Goal: Task Accomplishment & Management: Use online tool/utility

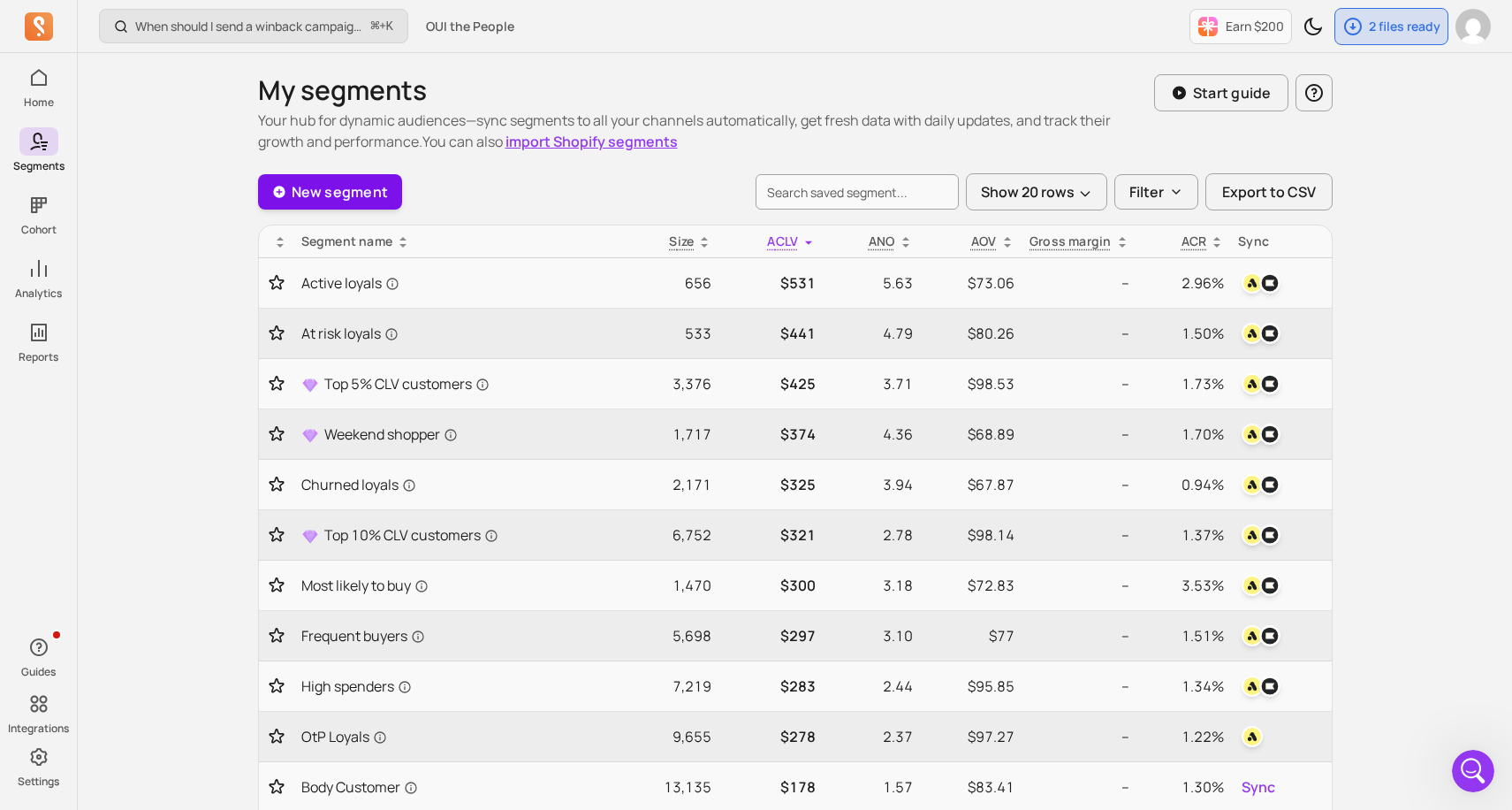
click at [370, 189] on link "New segment" at bounding box center [330, 192] width 145 height 35
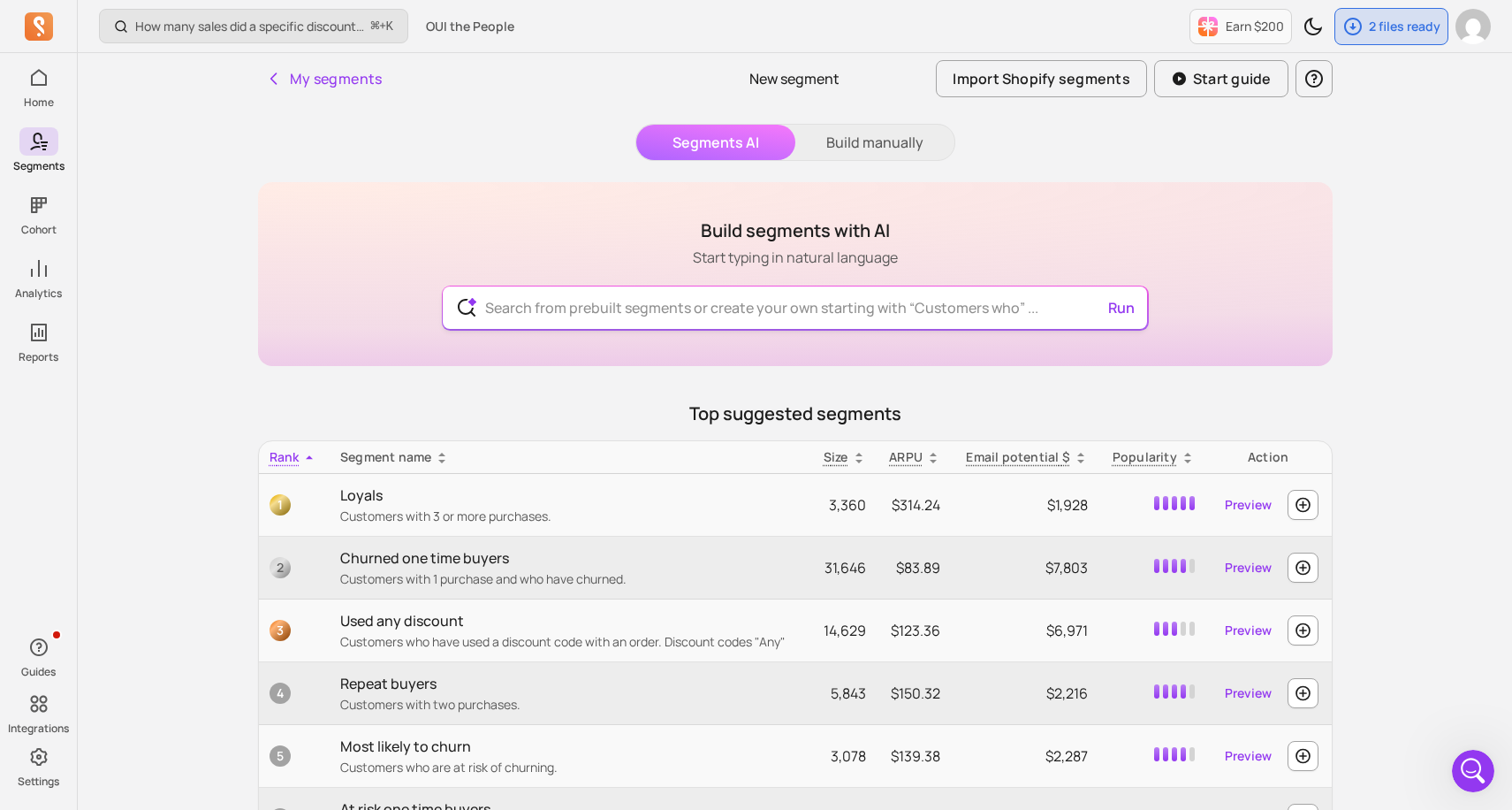
click at [709, 309] on input "text" at bounding box center [794, 307] width 648 height 42
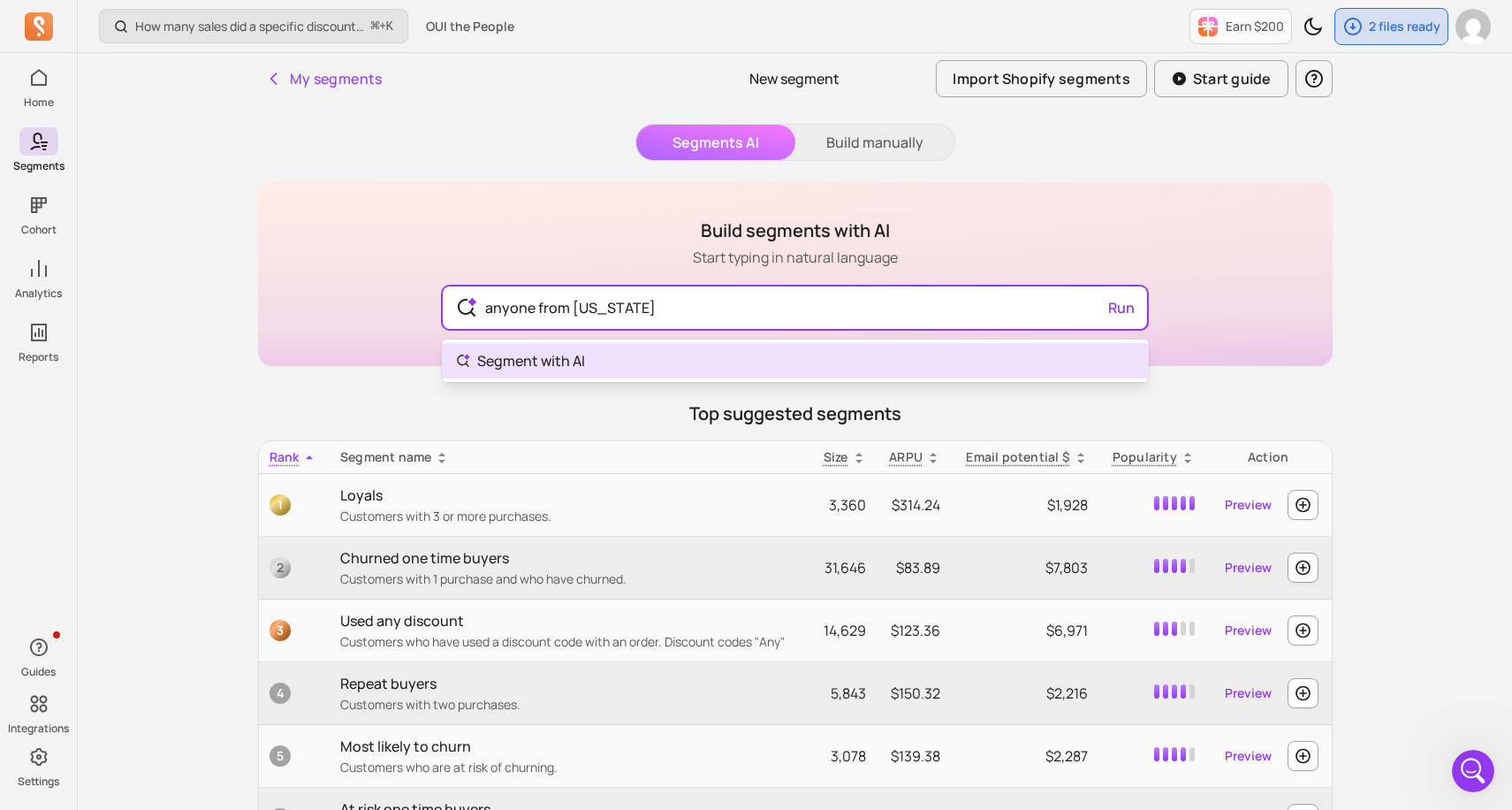
type input "anyone from [US_STATE]"
click at [571, 365] on body "Home Segments Cohort Analytics Reports Guides Integrations Settings How many sa…" at bounding box center [756, 517] width 1512 height 1036
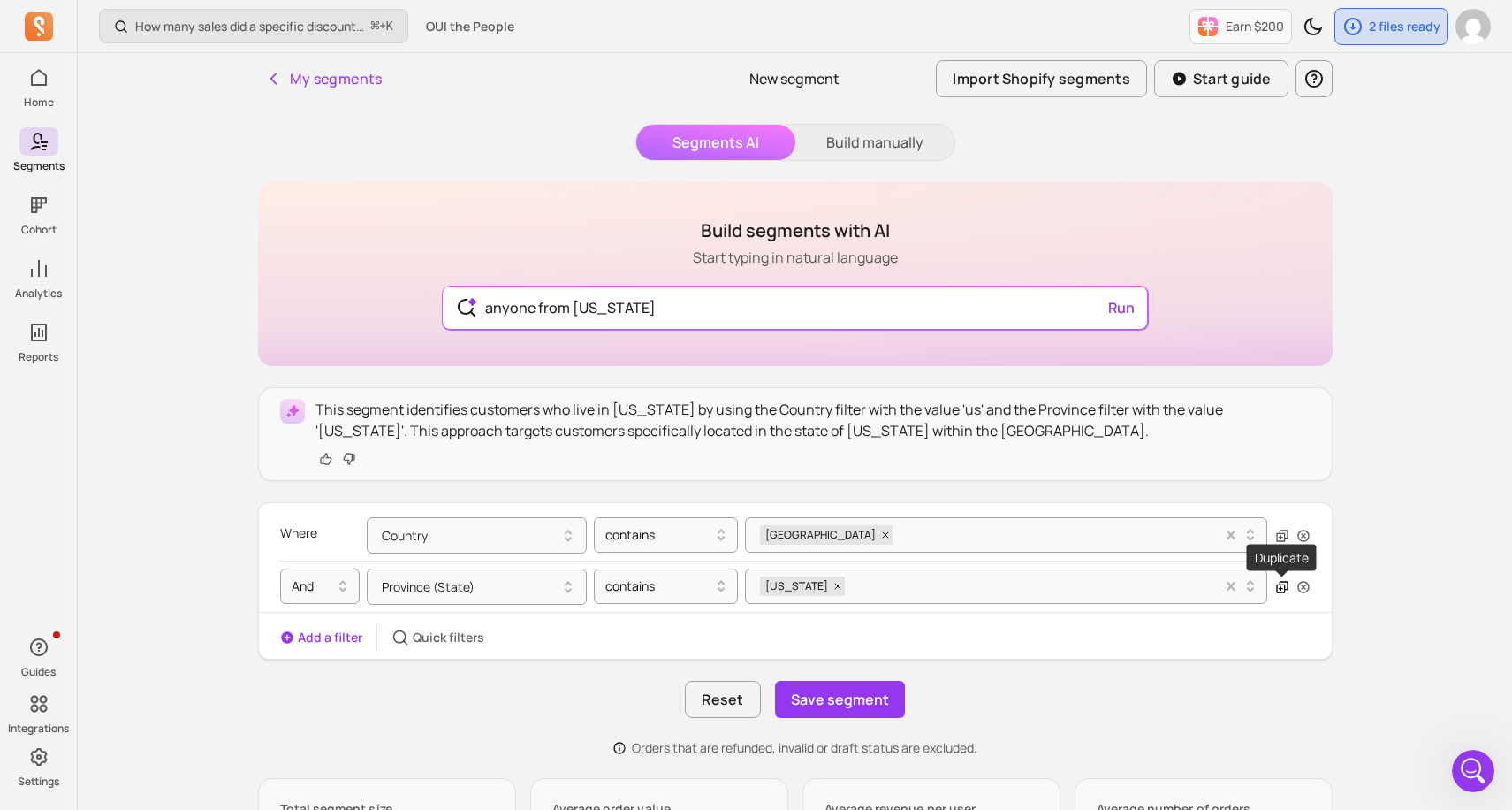
click at [1282, 584] on icon "button" at bounding box center [1282, 587] width 14 height 14
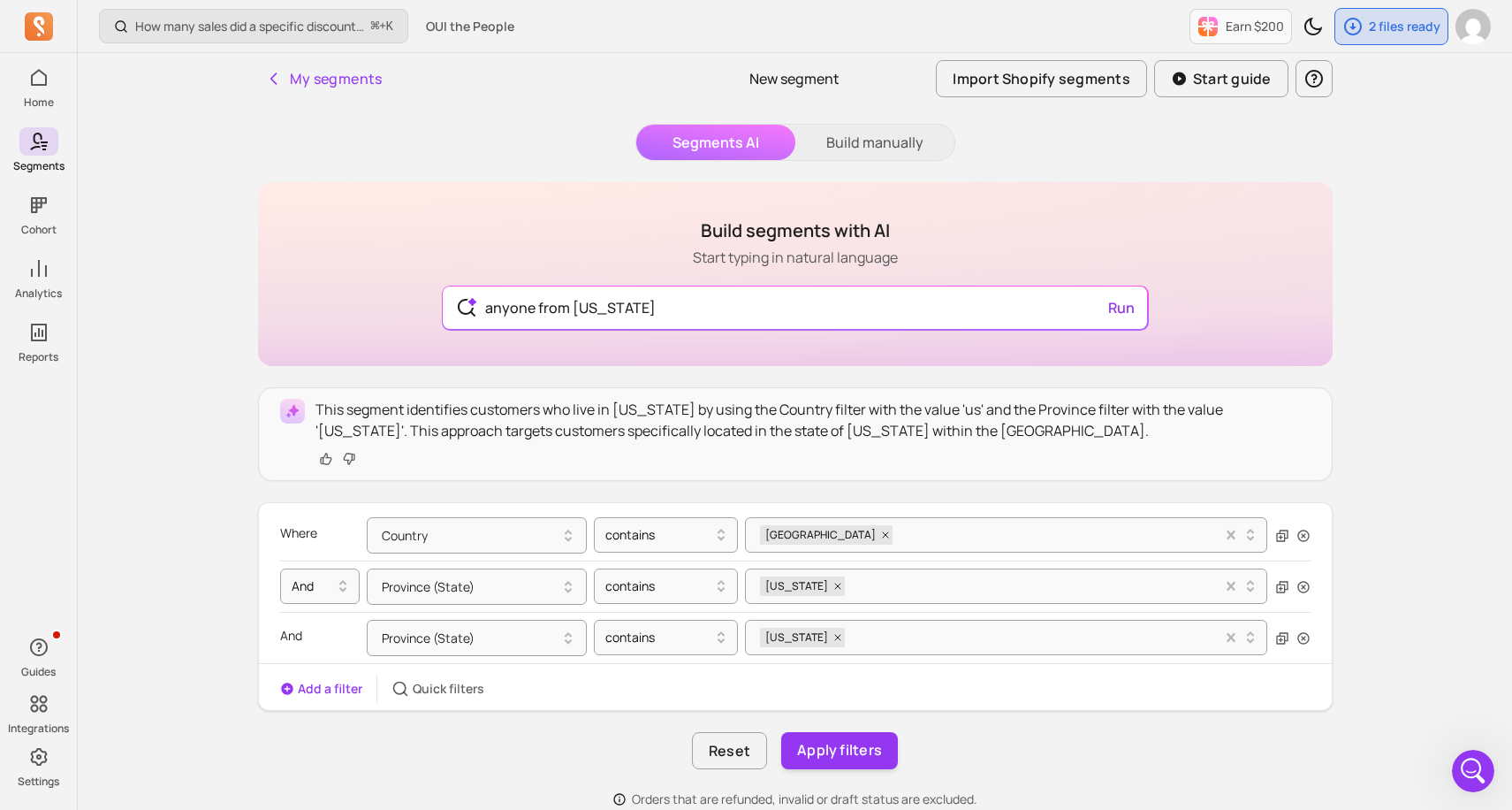
click at [537, 658] on div "And Province (State) contains [US_STATE]" at bounding box center [794, 636] width 1030 height 51
click at [528, 648] on button "Province (State)" at bounding box center [477, 637] width 220 height 36
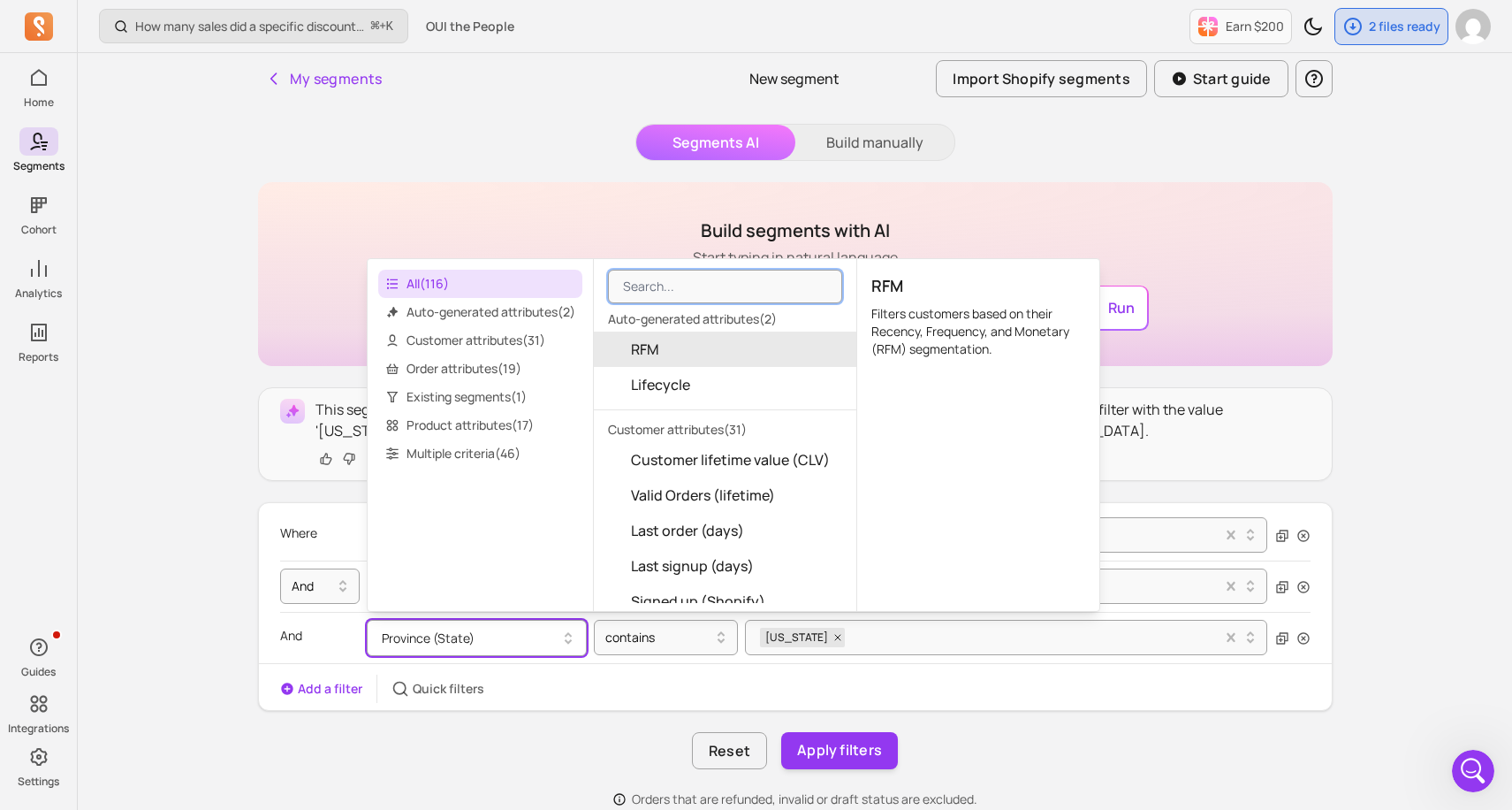
type input "n"
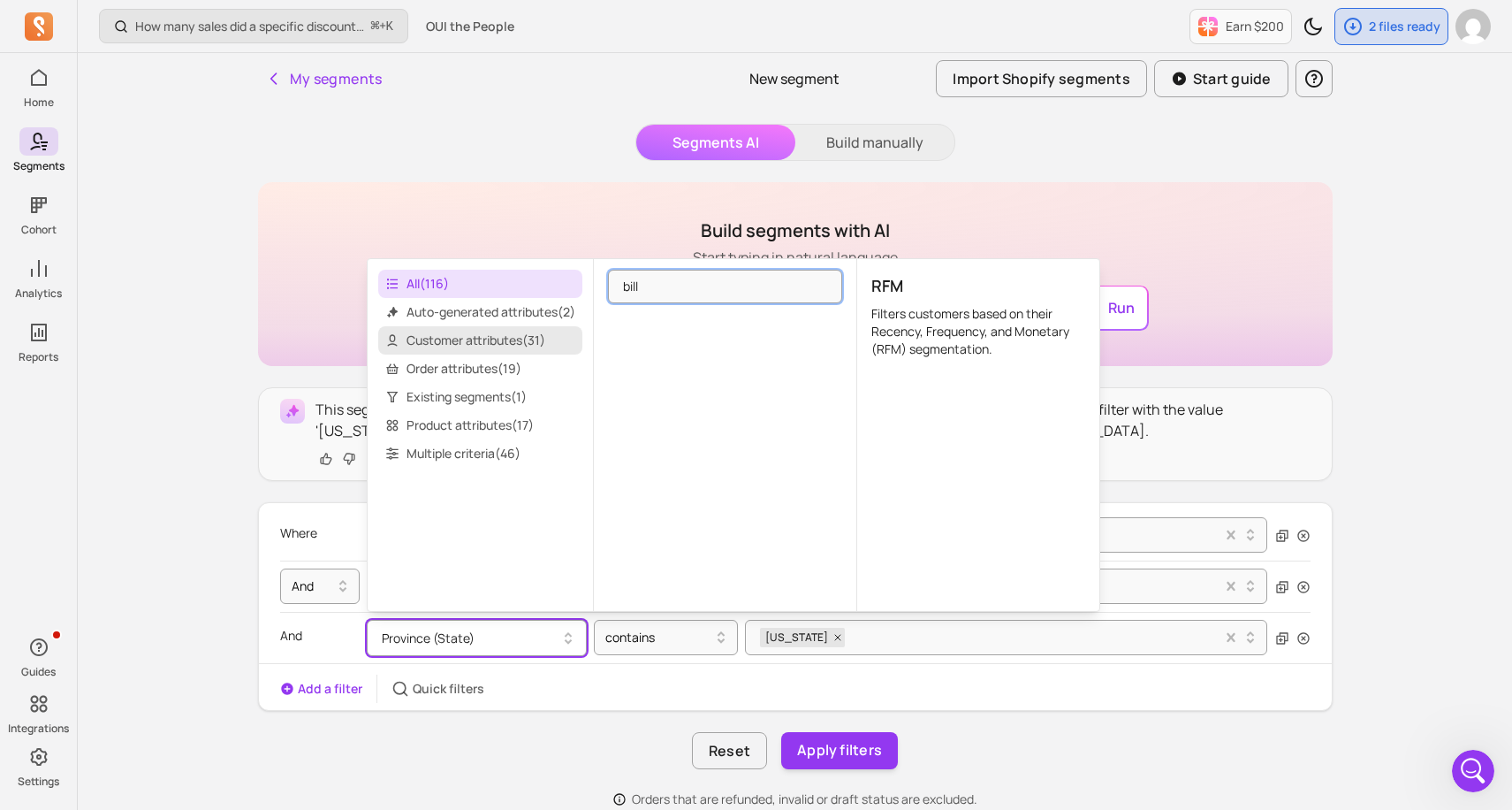
click at [486, 331] on span "Customer attributes ( 31 )" at bounding box center [480, 340] width 204 height 29
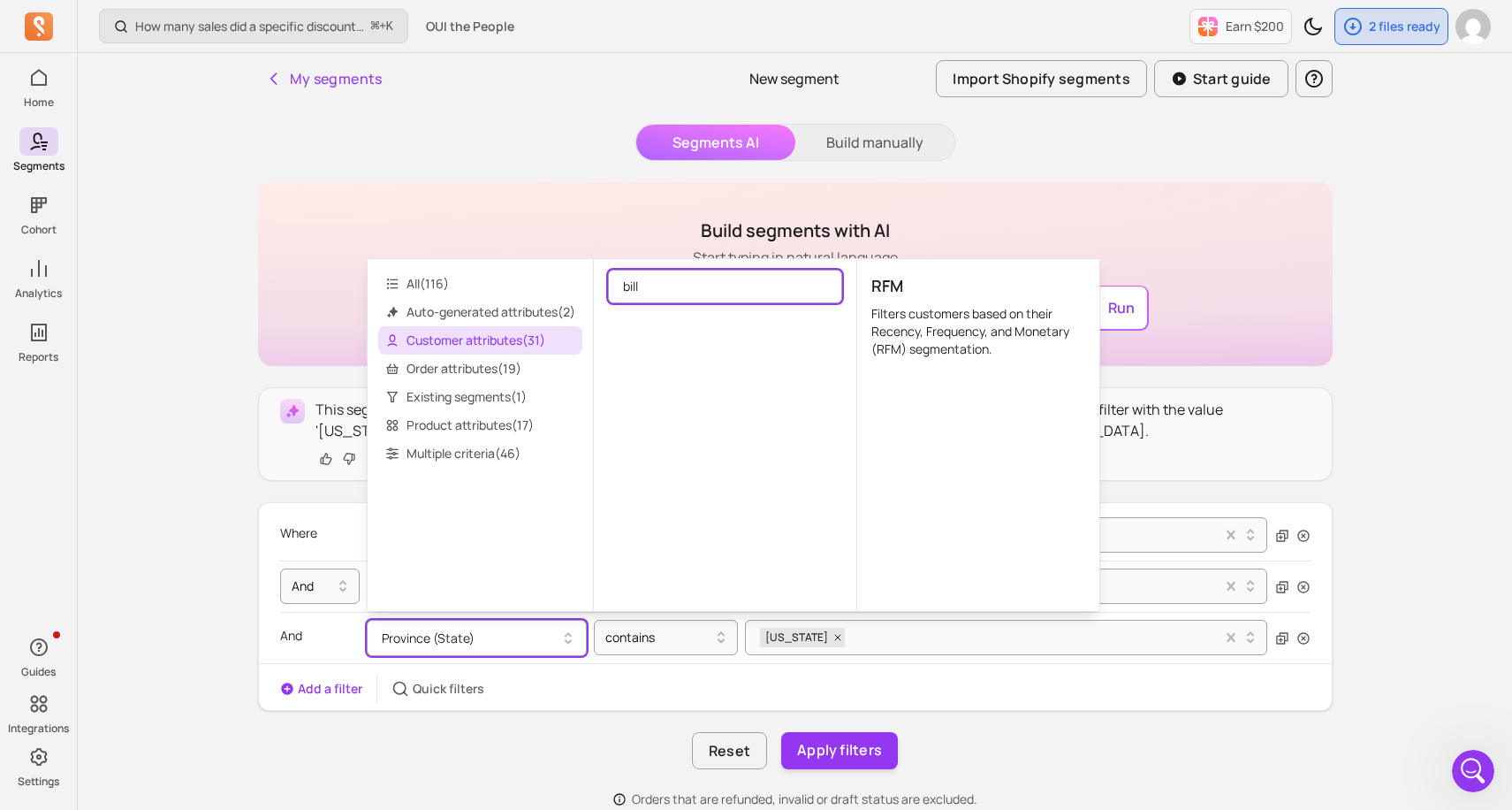
click at [662, 291] on input "bill" at bounding box center [725, 286] width 234 height 34
type input "b"
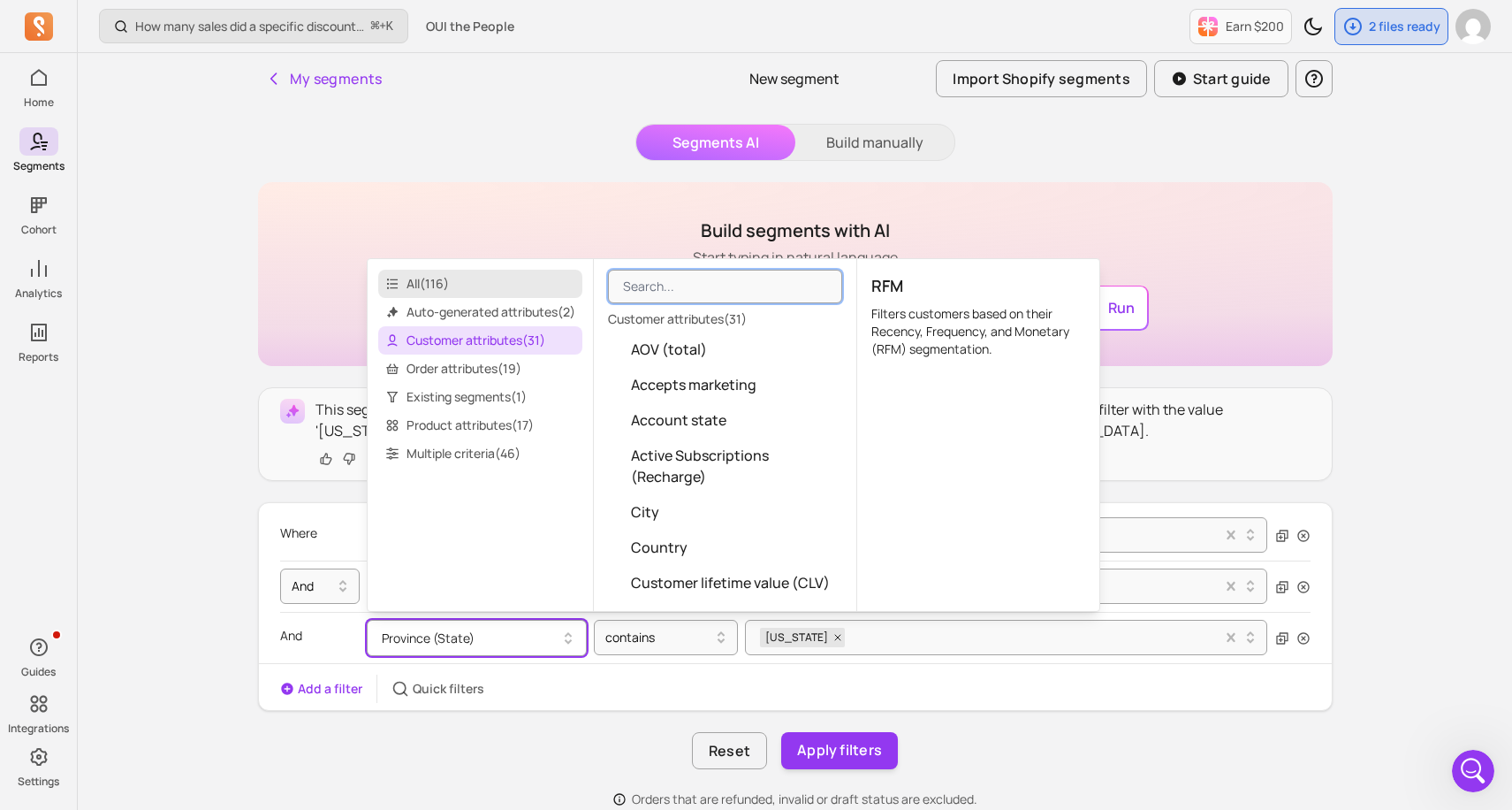
click at [460, 289] on span "All ( 116 )" at bounding box center [480, 284] width 204 height 29
click at [553, 309] on span "Auto-generated attributes ( 2 )" at bounding box center [480, 312] width 204 height 29
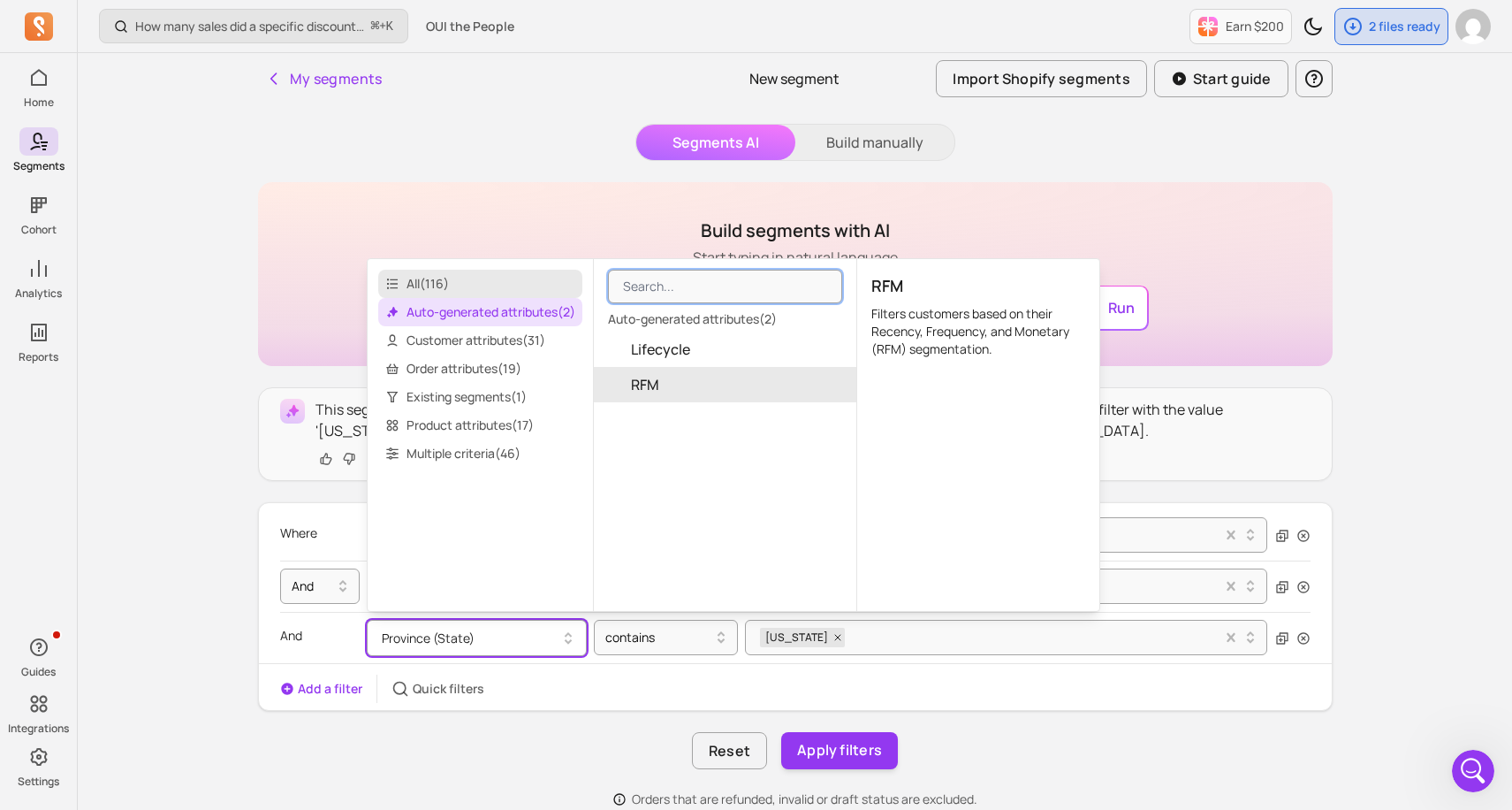
click at [515, 282] on span "All ( 116 )" at bounding box center [480, 284] width 204 height 29
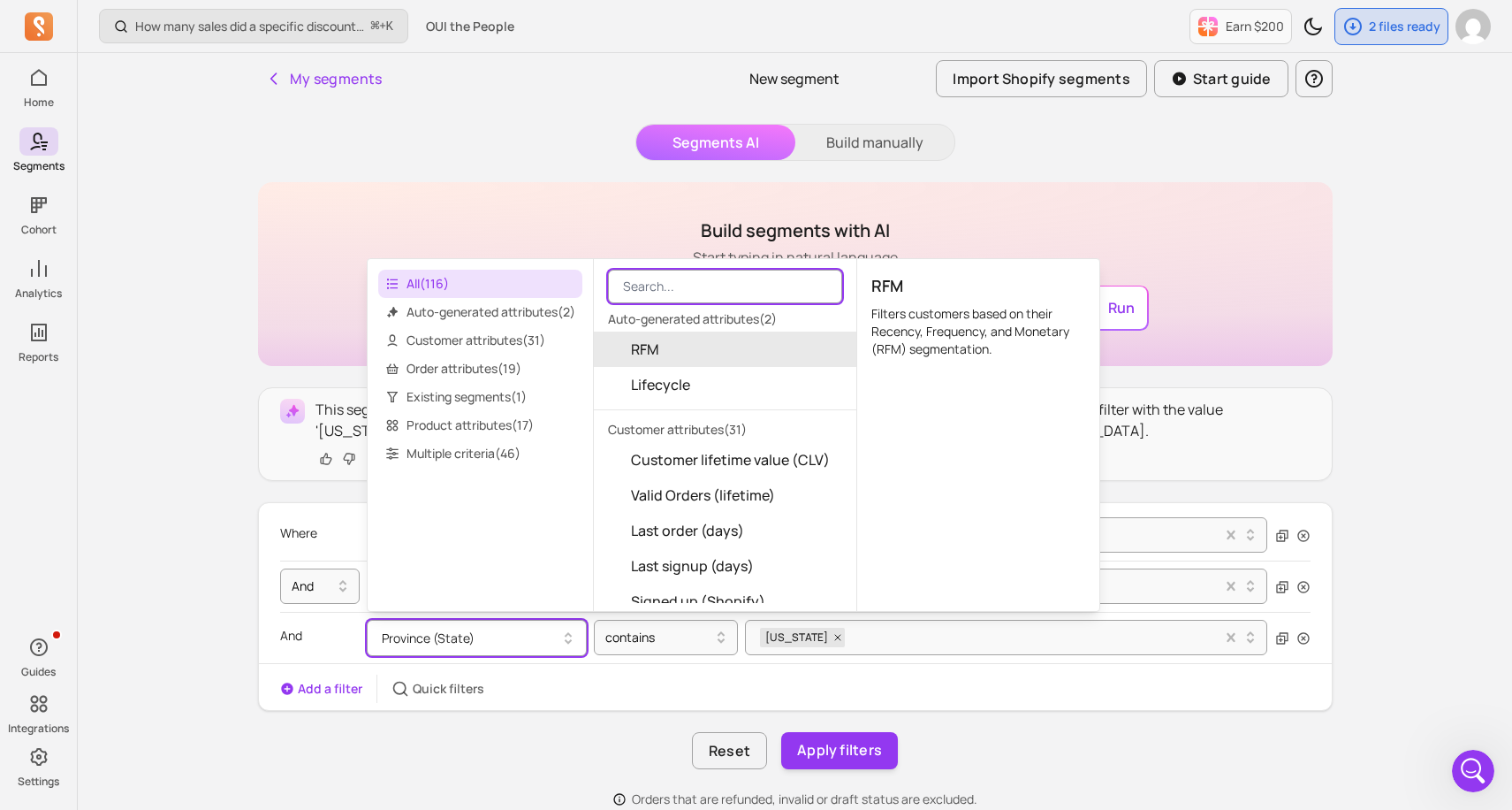
click at [678, 289] on input "search" at bounding box center [725, 286] width 234 height 34
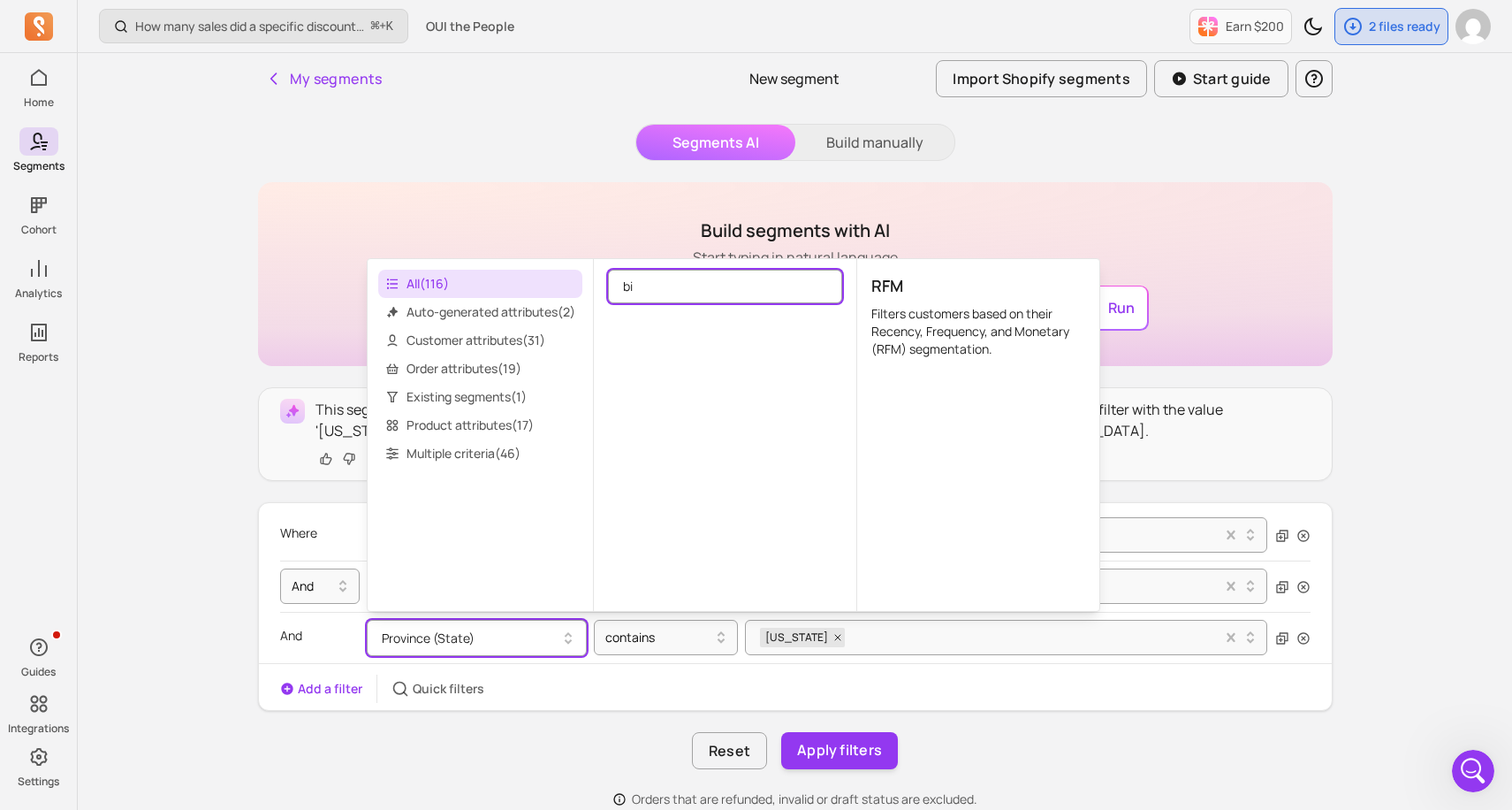
type input "b"
type input "a"
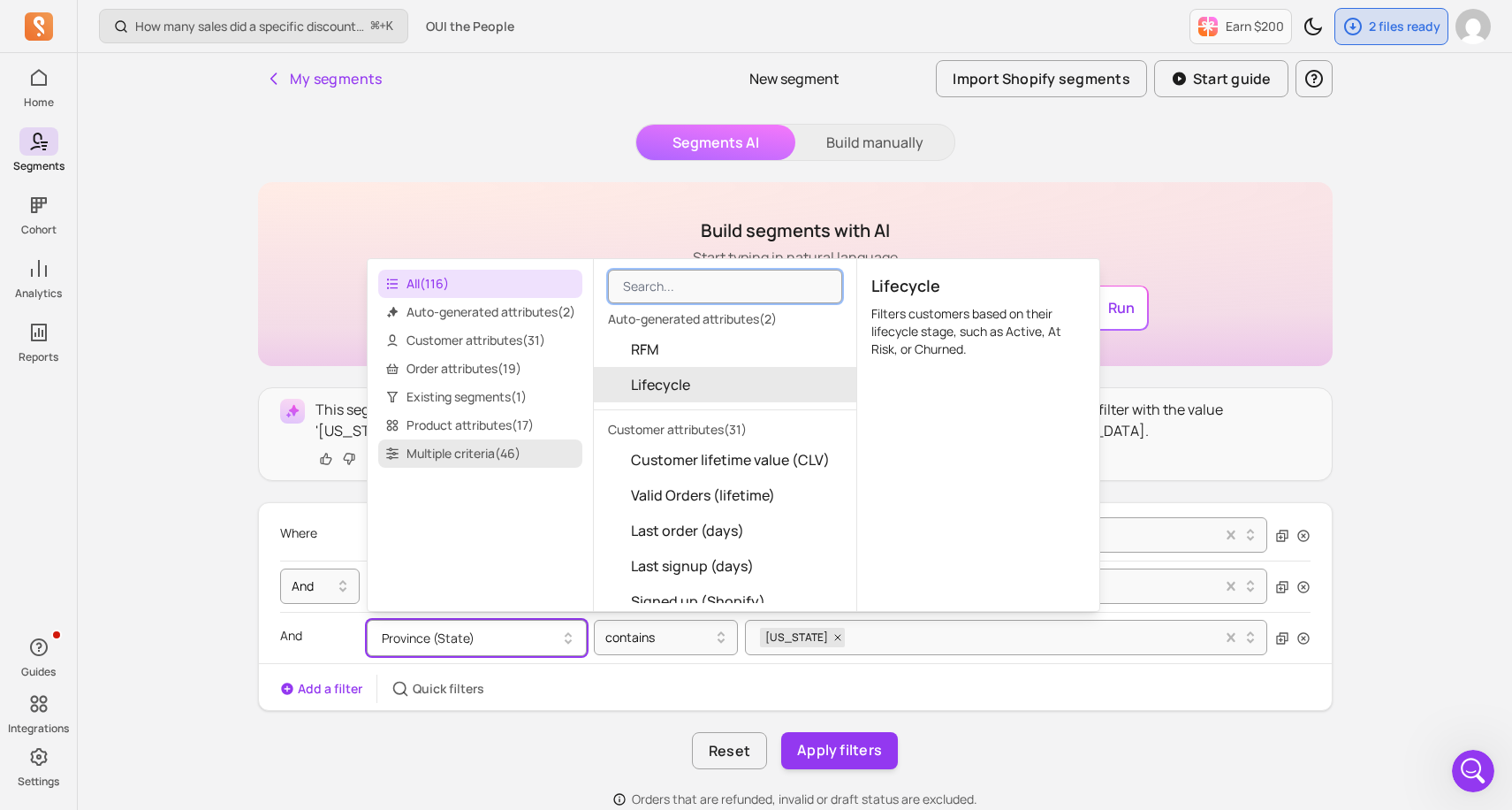
click at [488, 444] on span "Multiple criteria ( 46 )" at bounding box center [480, 454] width 204 height 29
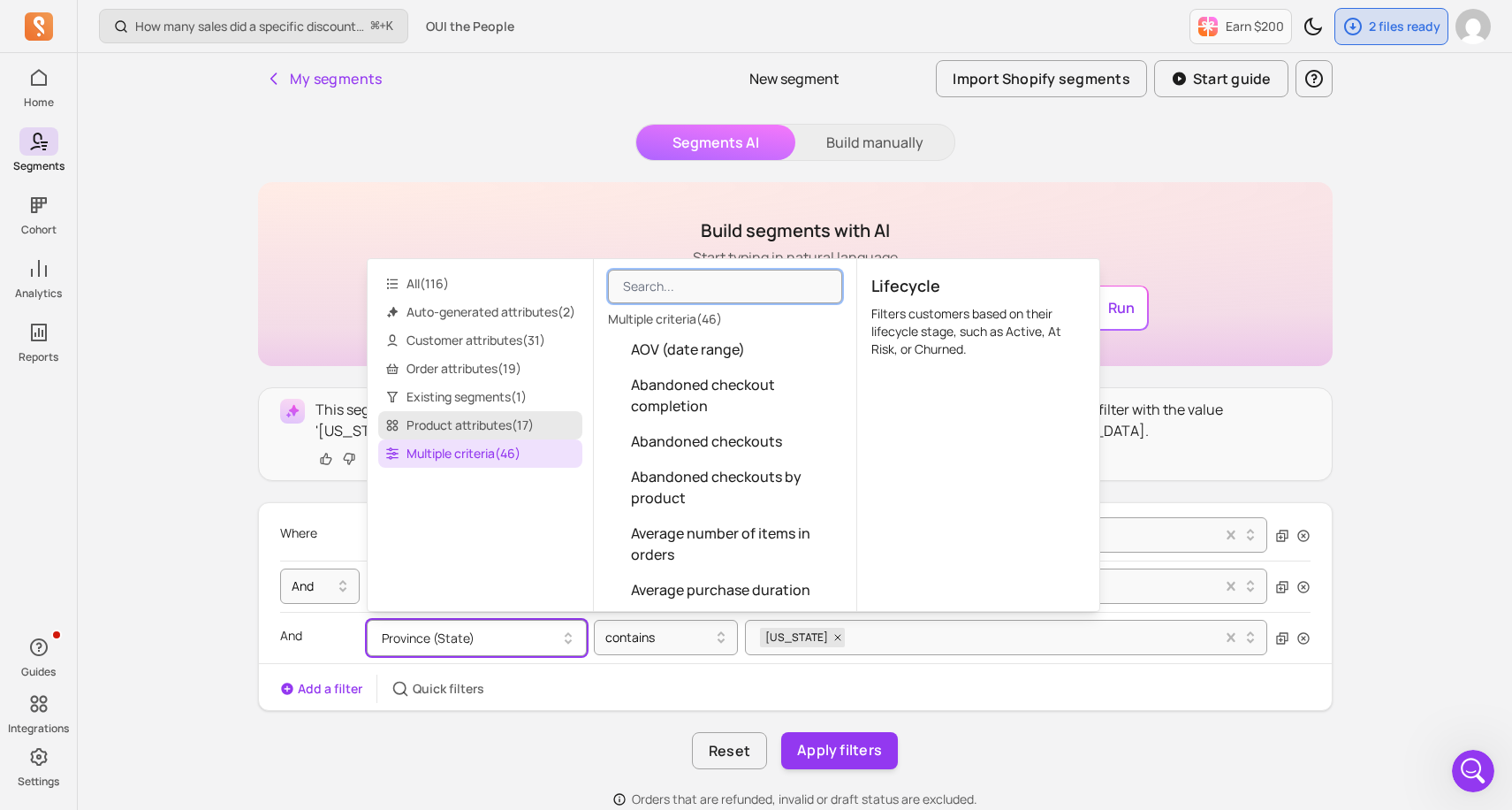
click at [472, 415] on span "Product attributes ( 17 )" at bounding box center [480, 425] width 204 height 29
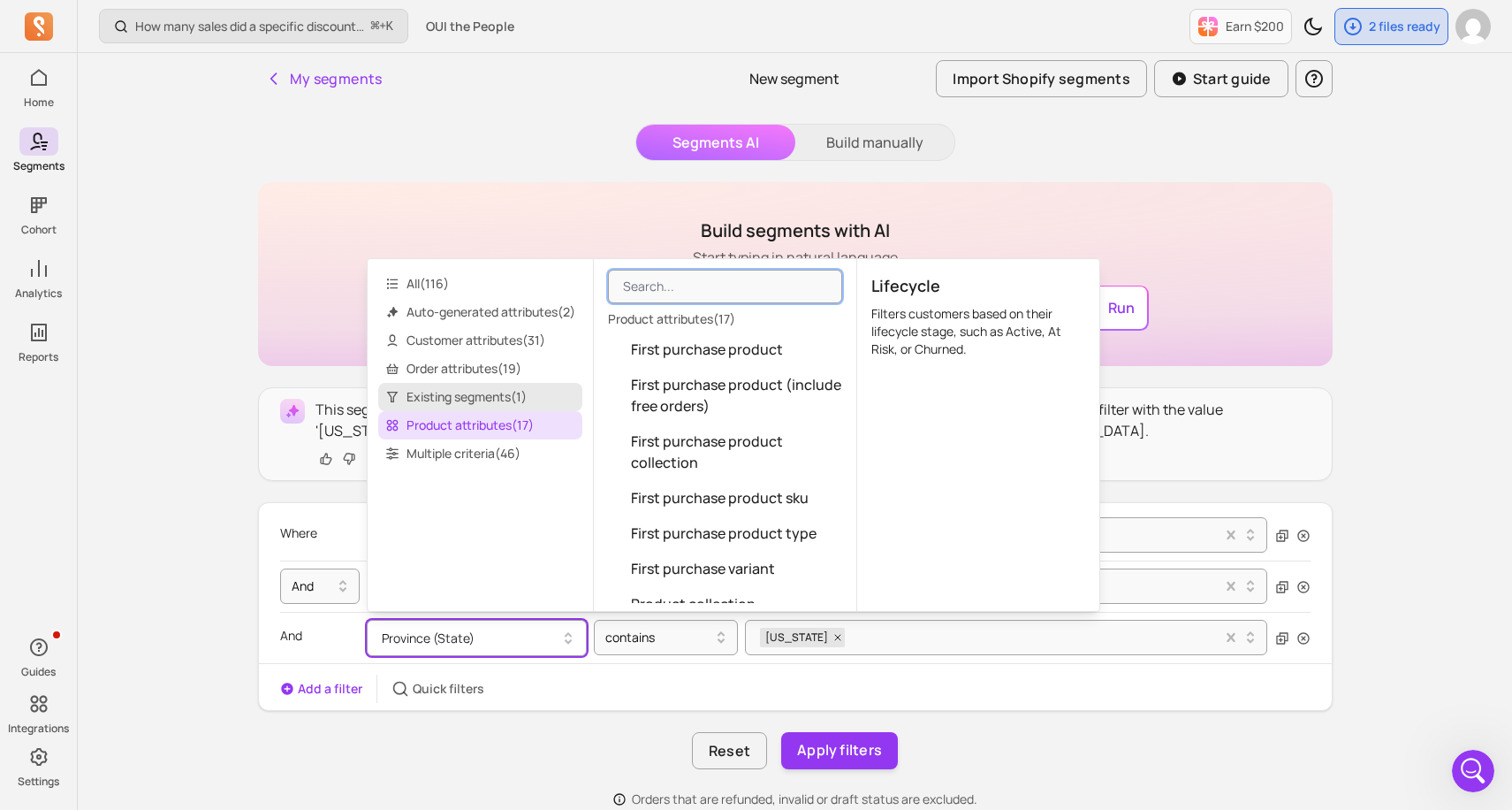
click at [470, 402] on span "Existing segments ( 1 )" at bounding box center [480, 397] width 204 height 29
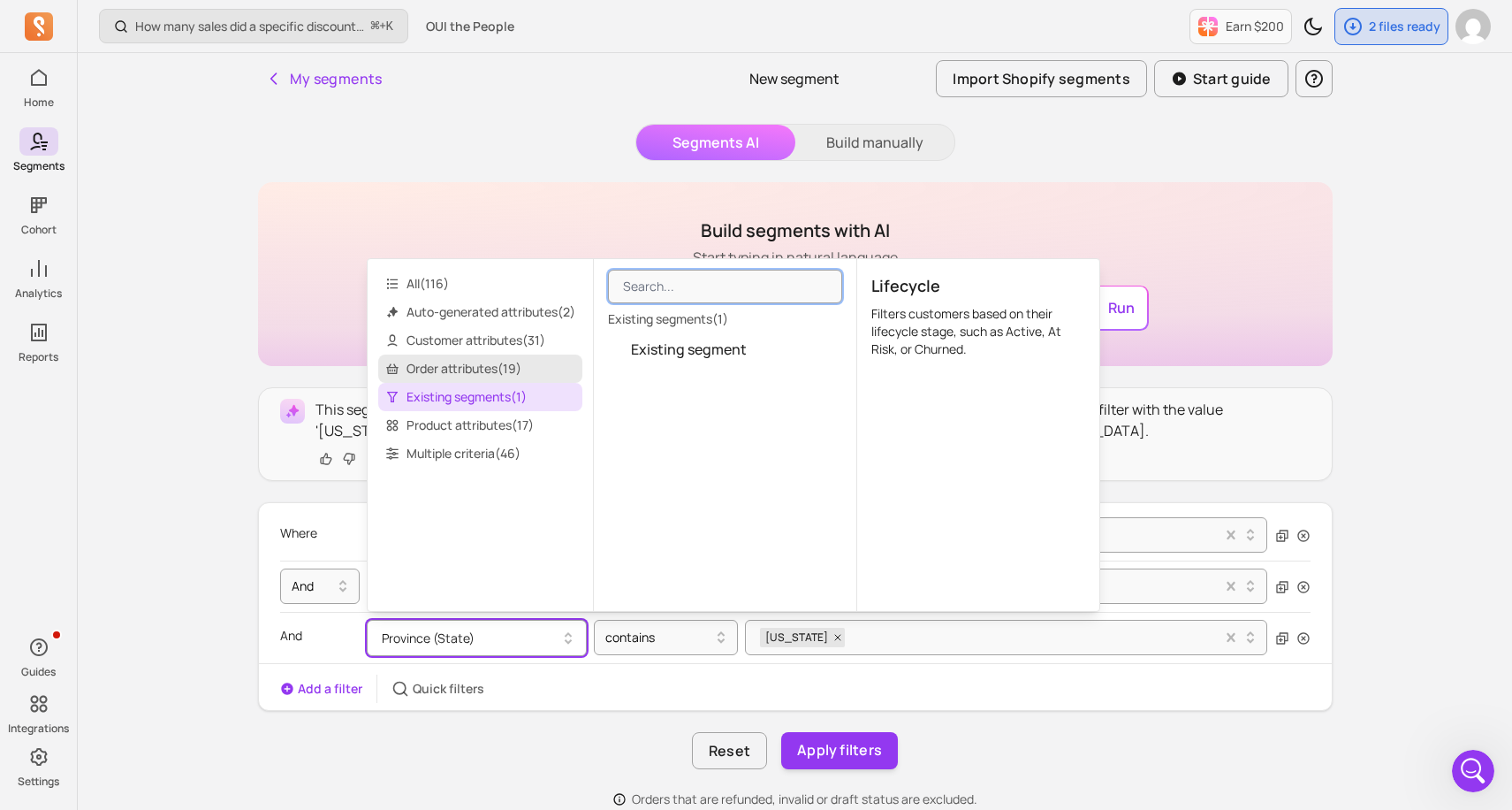
click at [458, 382] on span "Order attributes ( 19 )" at bounding box center [480, 369] width 204 height 29
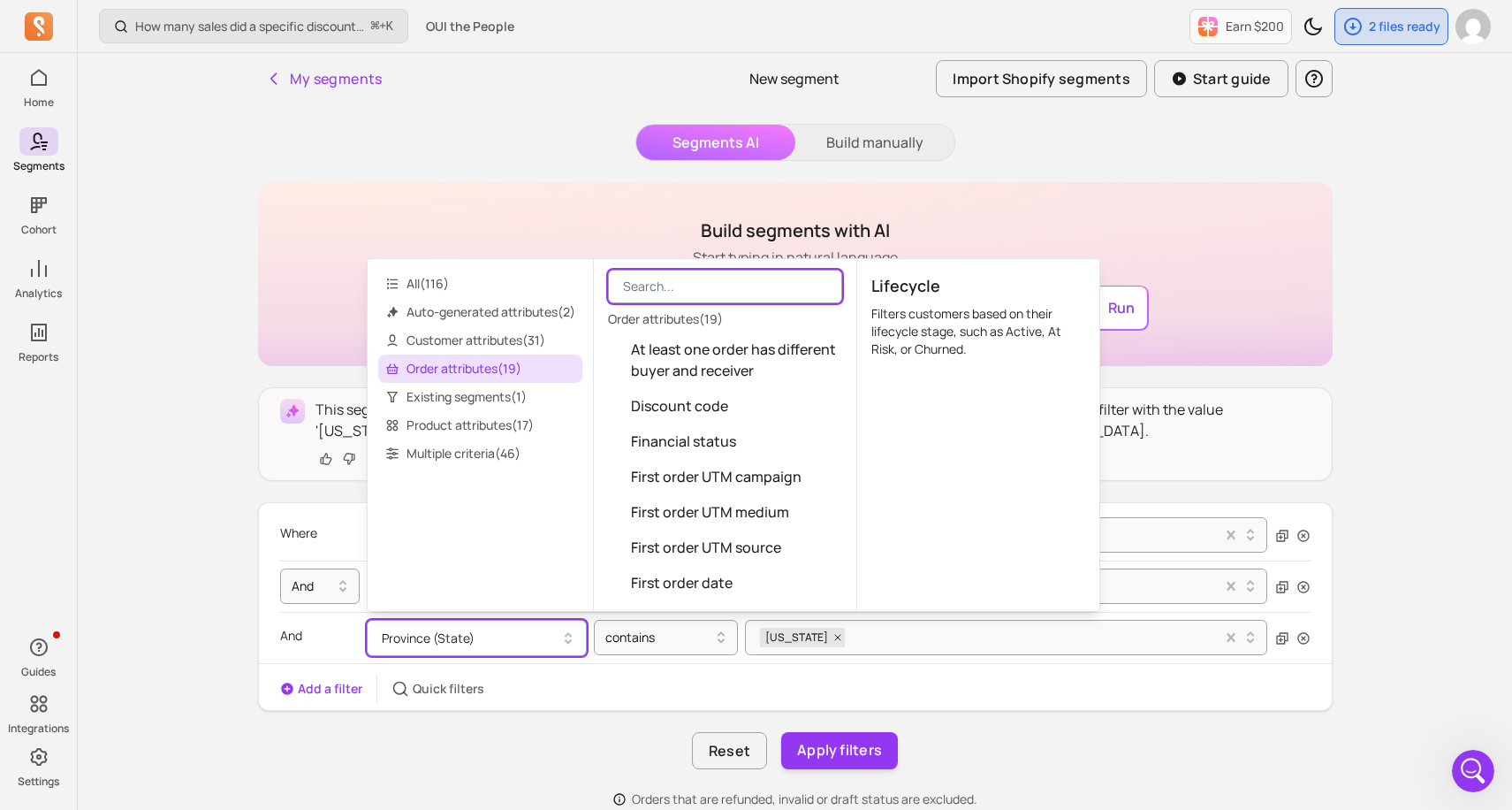
click at [676, 284] on input "search" at bounding box center [725, 286] width 234 height 34
click at [469, 313] on span "Auto-generated attributes ( 2 )" at bounding box center [480, 312] width 204 height 29
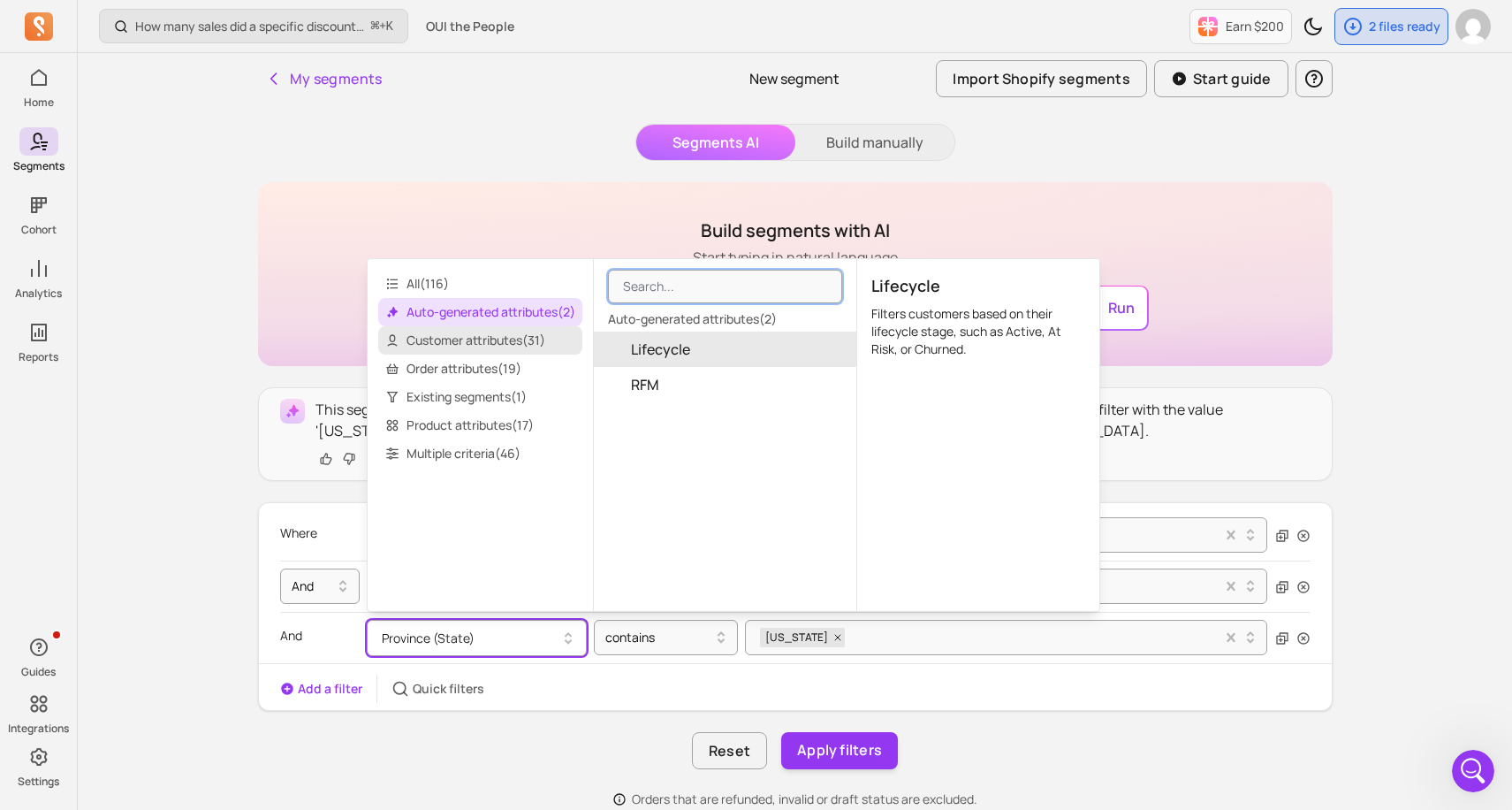
click at [456, 340] on span "Customer attributes ( 31 )" at bounding box center [480, 340] width 204 height 29
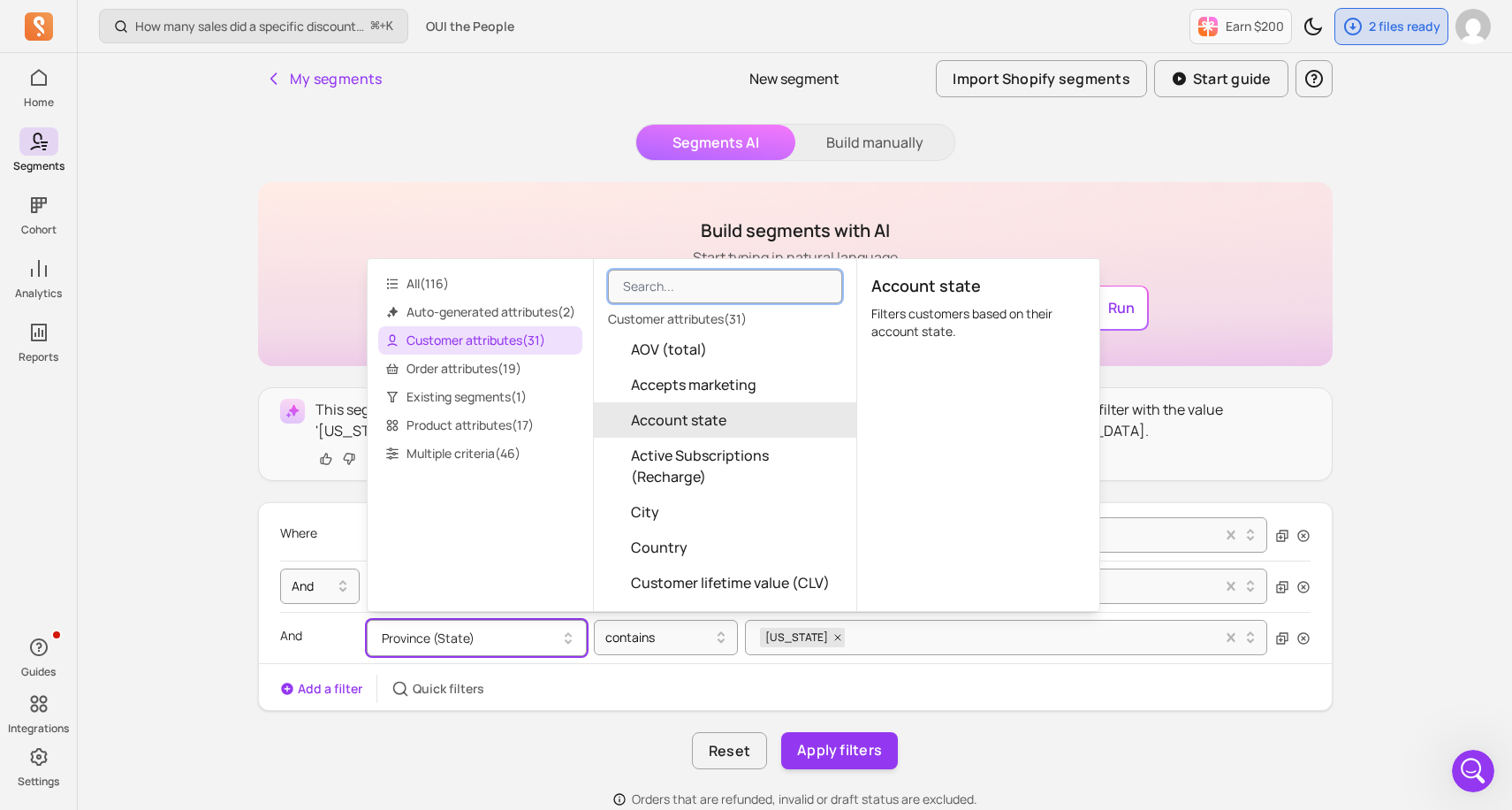
click at [658, 404] on button "Account state" at bounding box center [725, 419] width 262 height 35
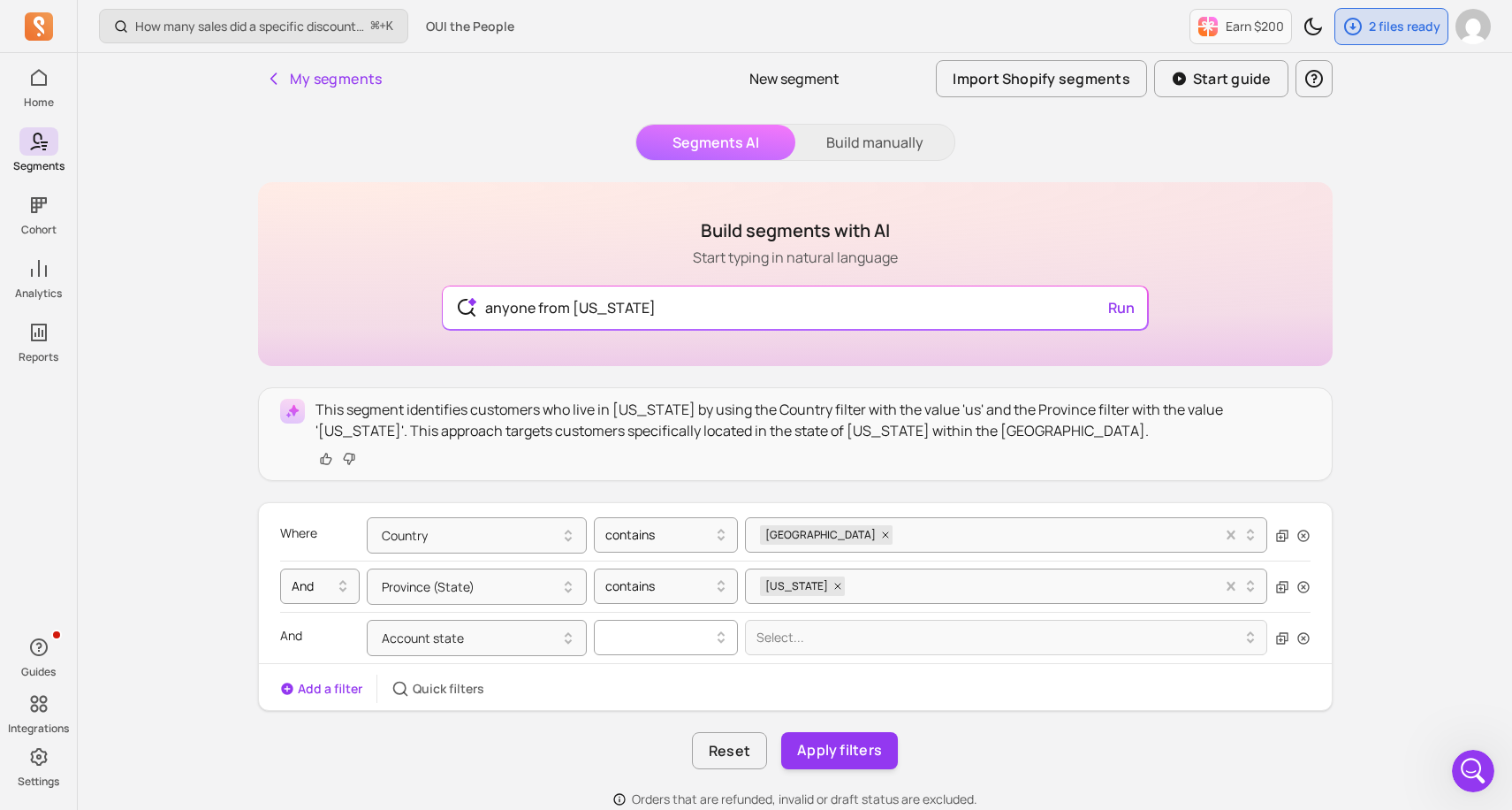
click at [703, 645] on div at bounding box center [658, 637] width 106 height 21
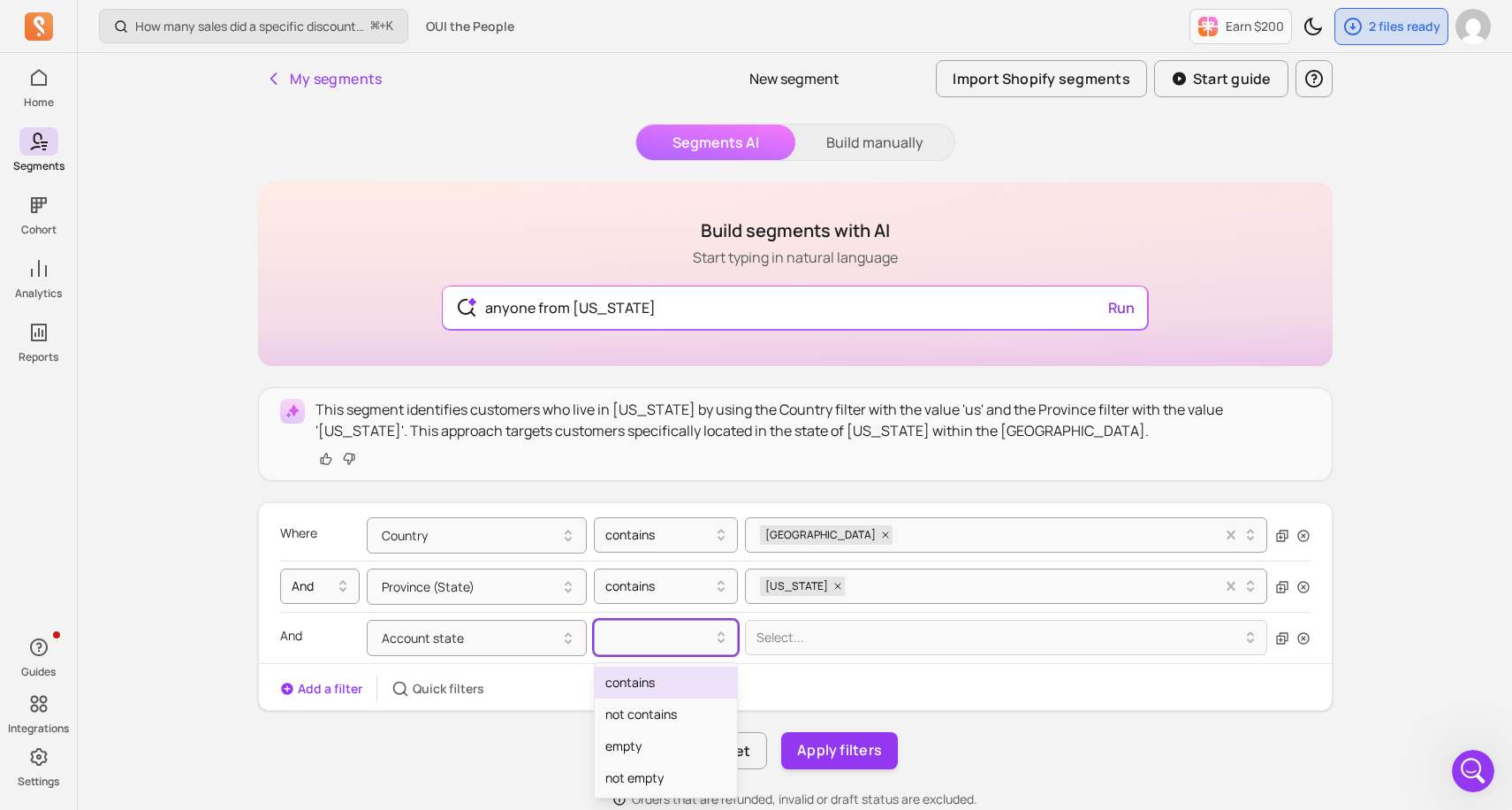
click at [684, 674] on div "contains" at bounding box center [666, 683] width 142 height 32
click at [791, 639] on div at bounding box center [998, 637] width 486 height 21
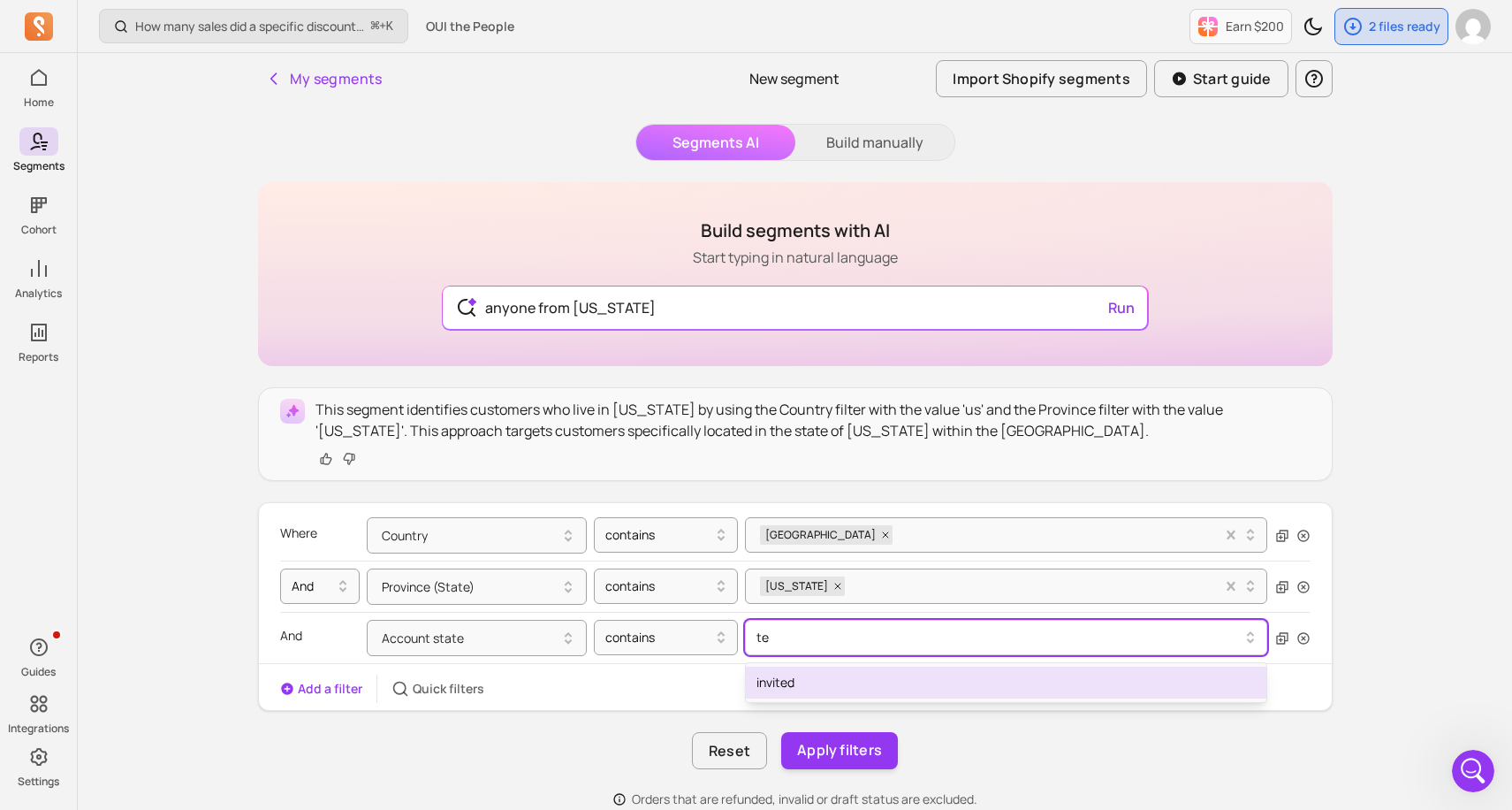
type input "t"
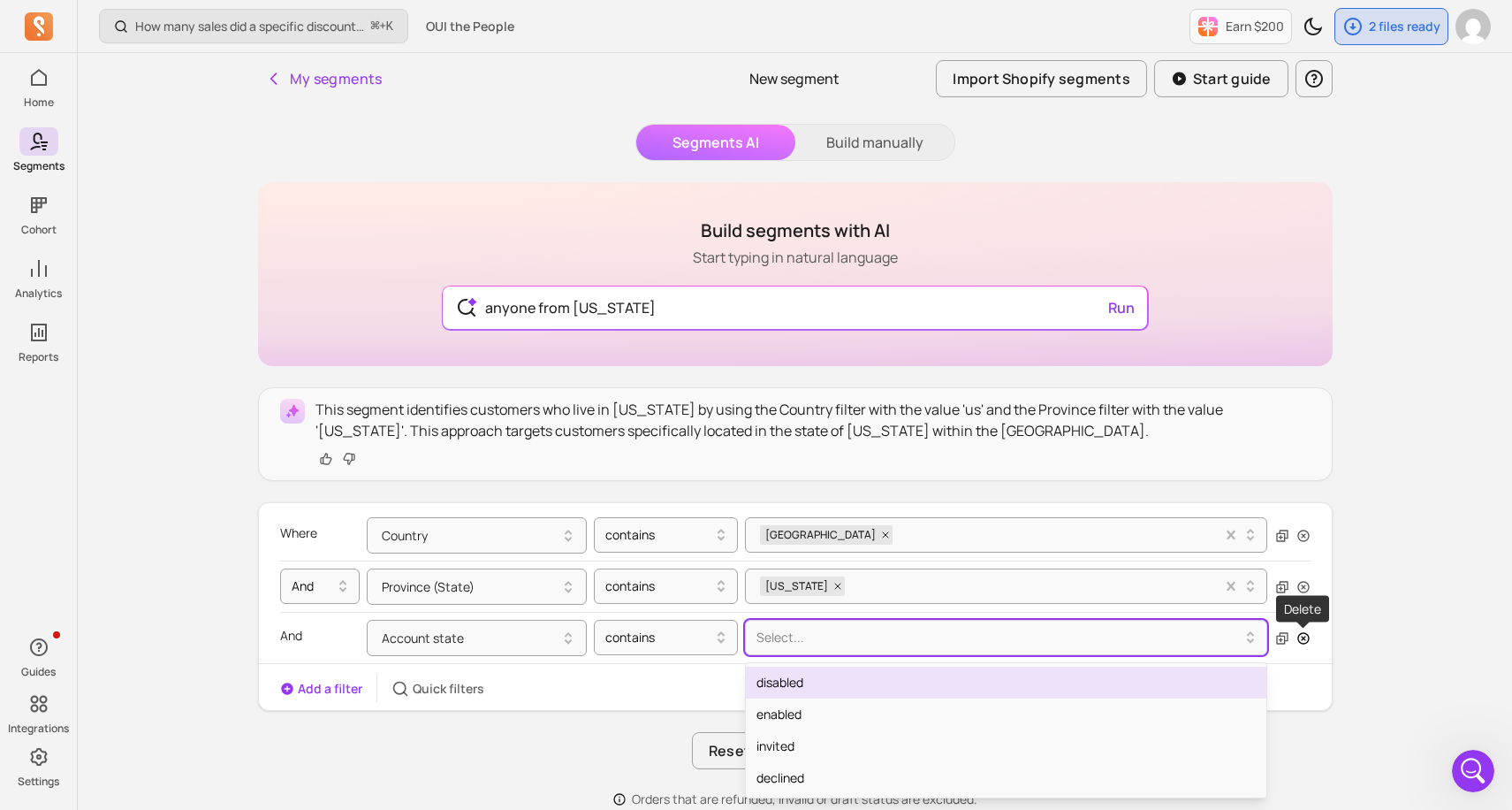
click at [1301, 634] on icon "button" at bounding box center [1304, 638] width 14 height 14
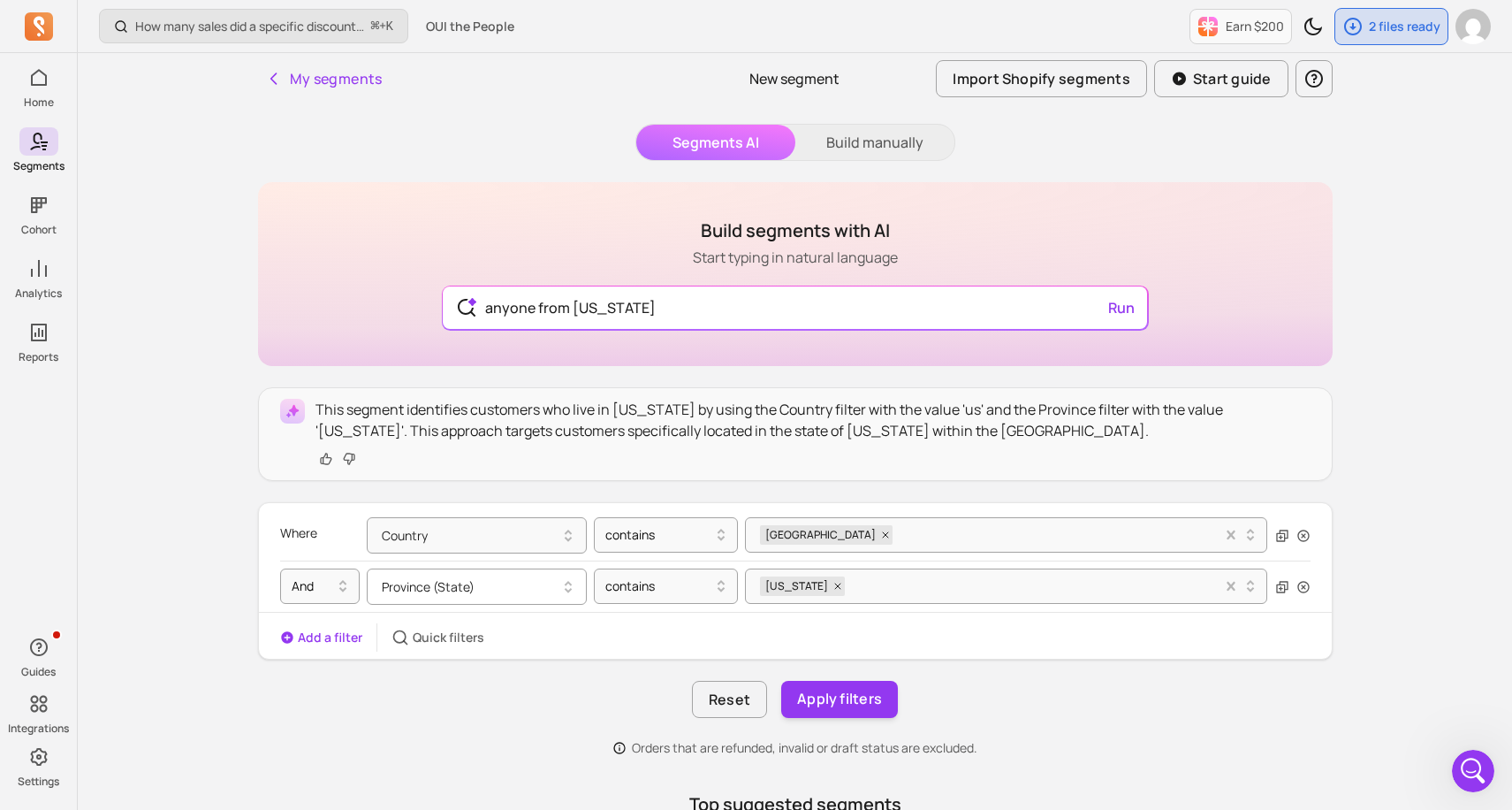
click at [541, 593] on button "Province (State)" at bounding box center [477, 586] width 220 height 36
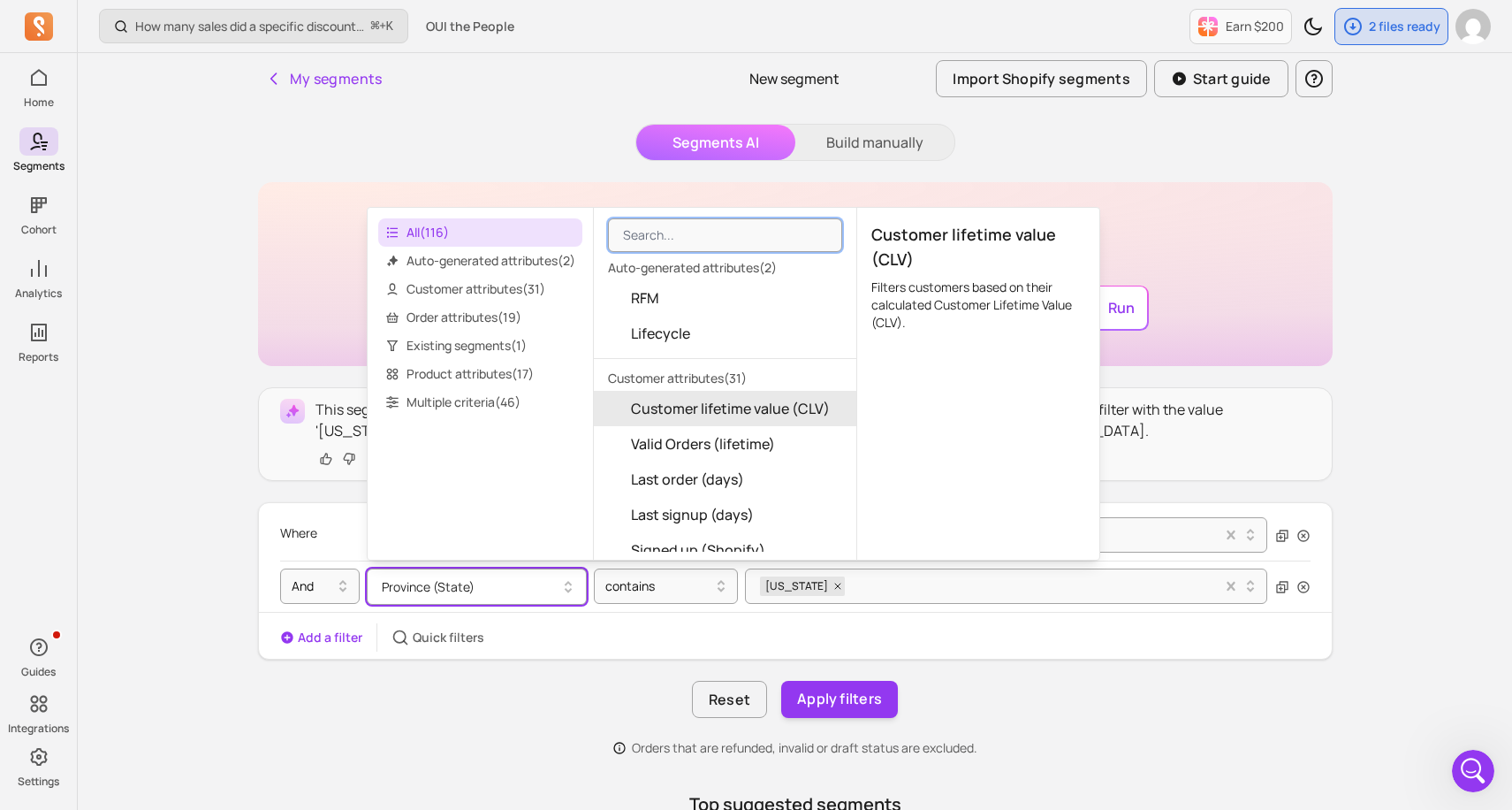
click at [1371, 652] on div "How many sales did a specific discount code generate? ⌘ + K OUI the People Earn…" at bounding box center [794, 713] width 1434 height 1427
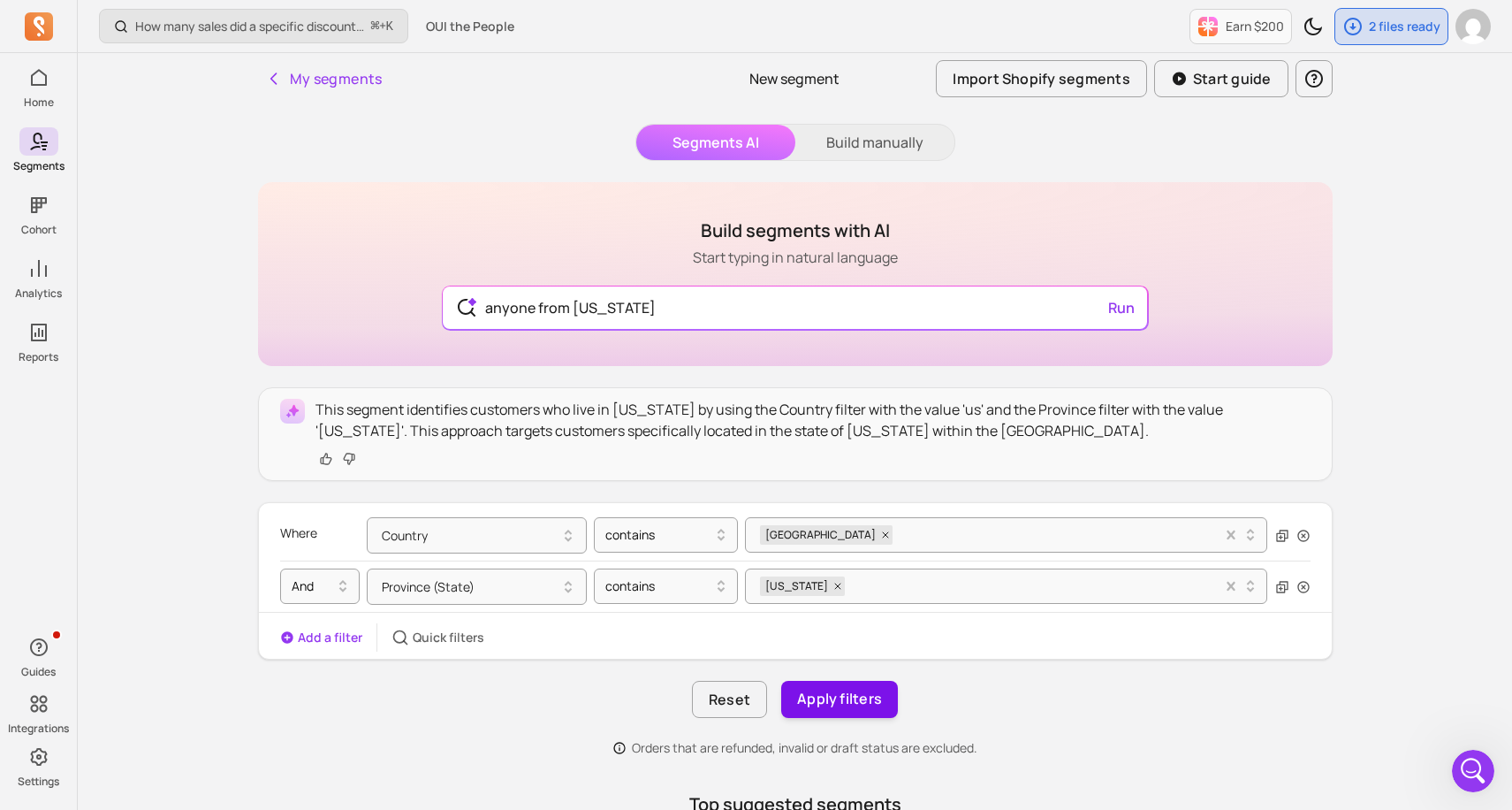
click at [865, 705] on button "Apply filters" at bounding box center [839, 698] width 116 height 37
click at [865, 705] on button "Save segment" at bounding box center [839, 698] width 130 height 37
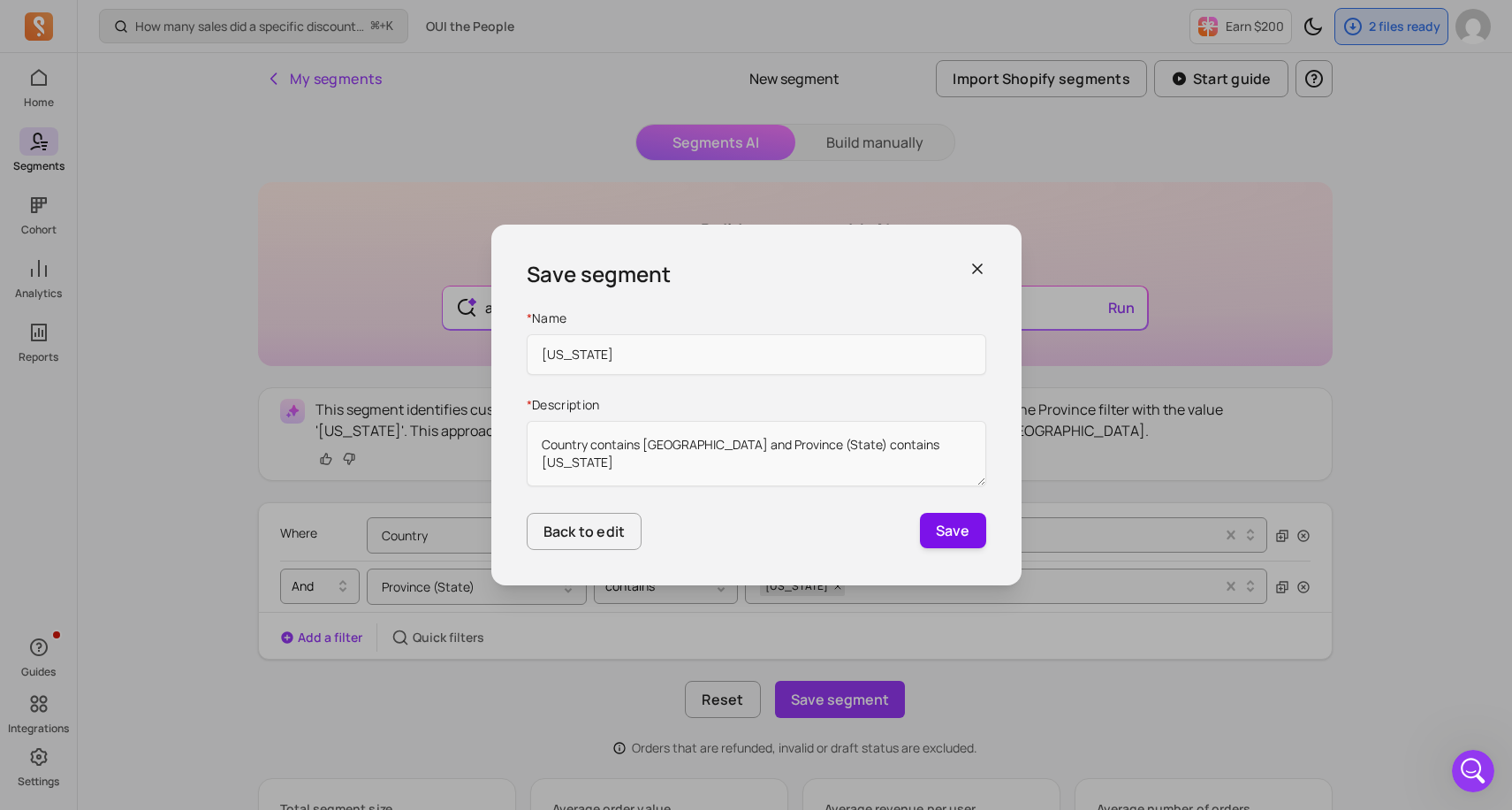
type input "[US_STATE]"
click at [960, 541] on button "Save" at bounding box center [953, 530] width 66 height 35
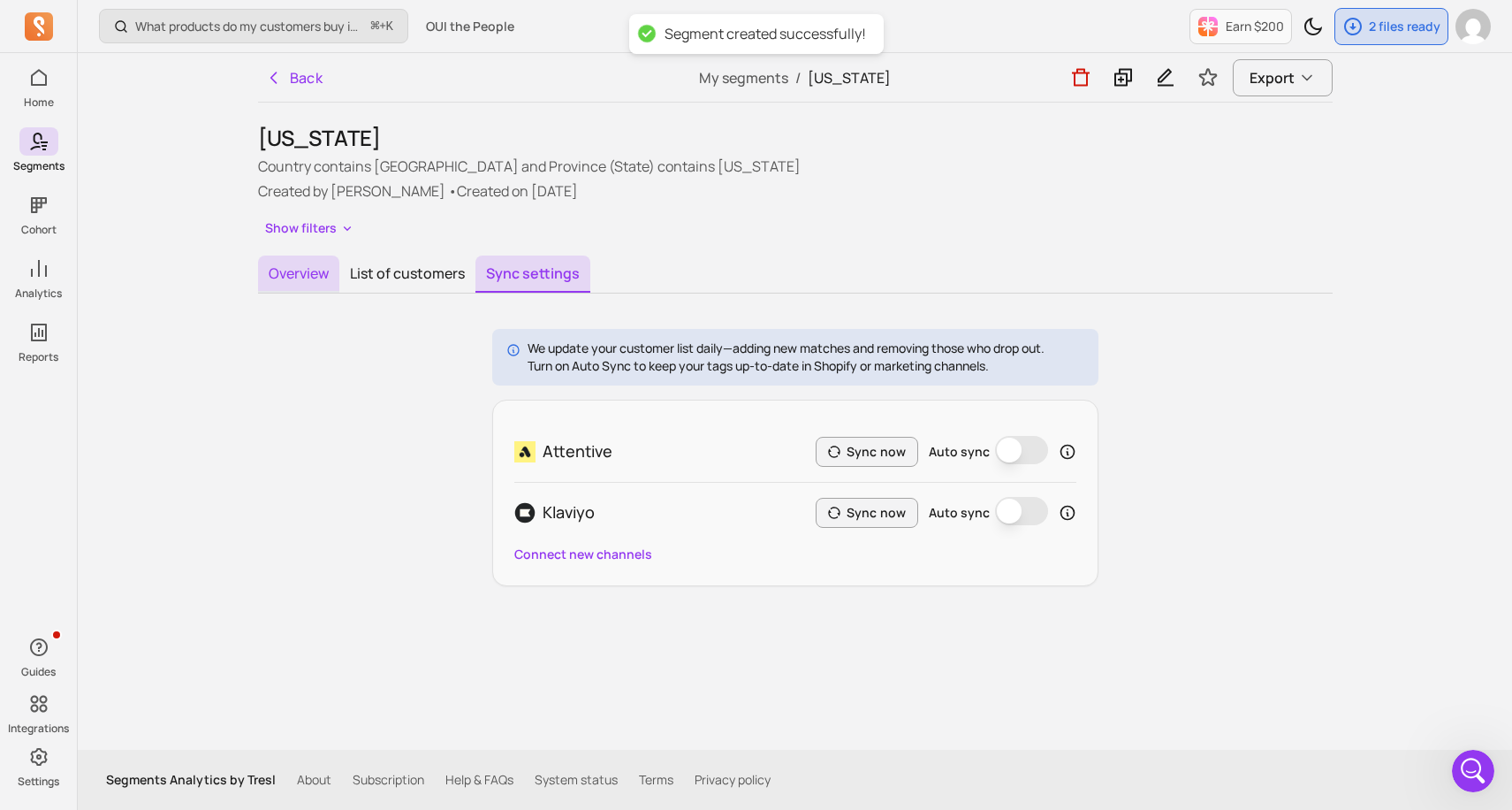
click at [292, 277] on button "Overview" at bounding box center [298, 273] width 81 height 37
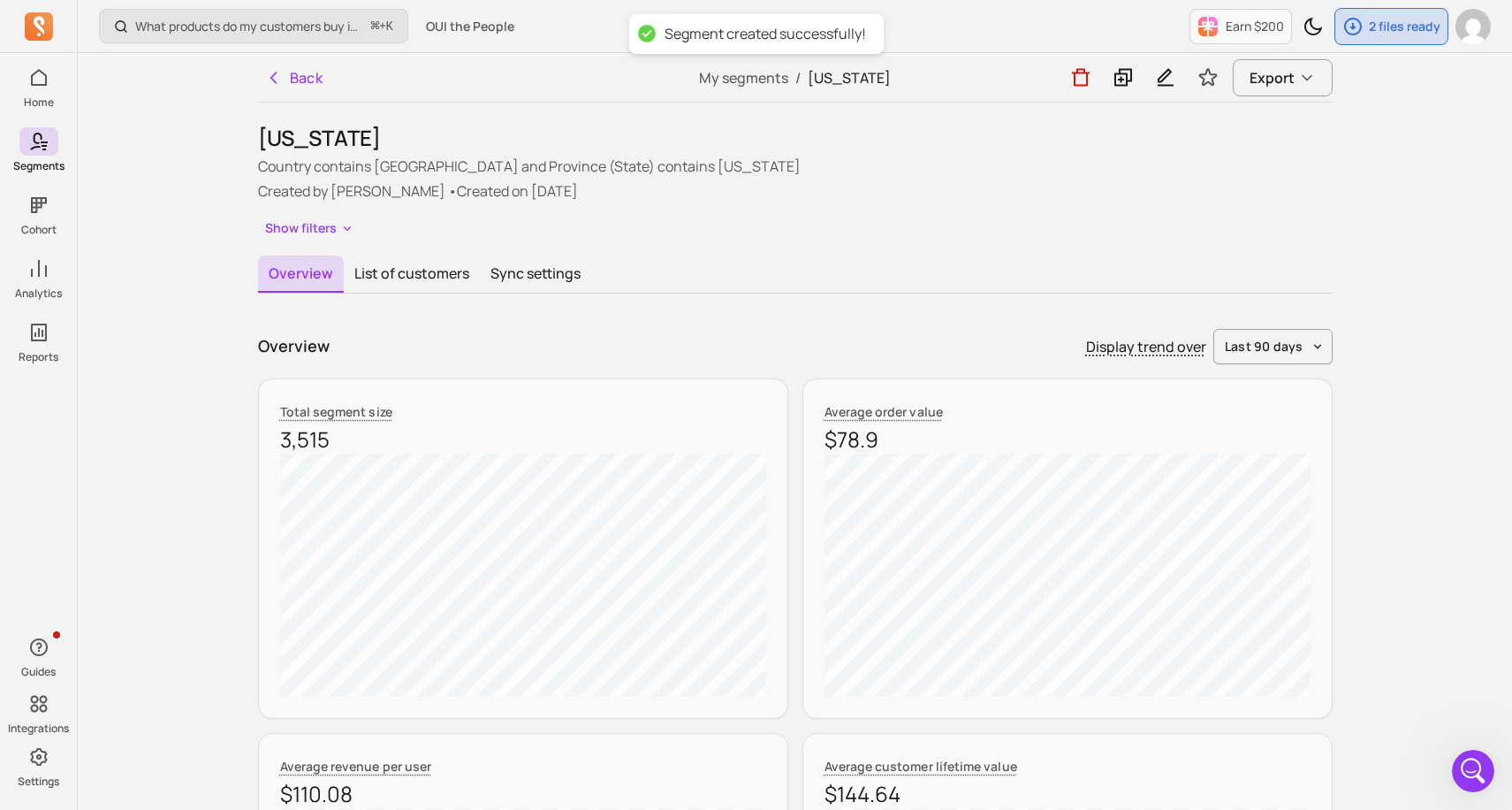
click at [382, 332] on div "Overview Display trend over last 90 days" at bounding box center [794, 345] width 1075 height 35
click at [490, 255] on button "Sync settings" at bounding box center [535, 273] width 111 height 37
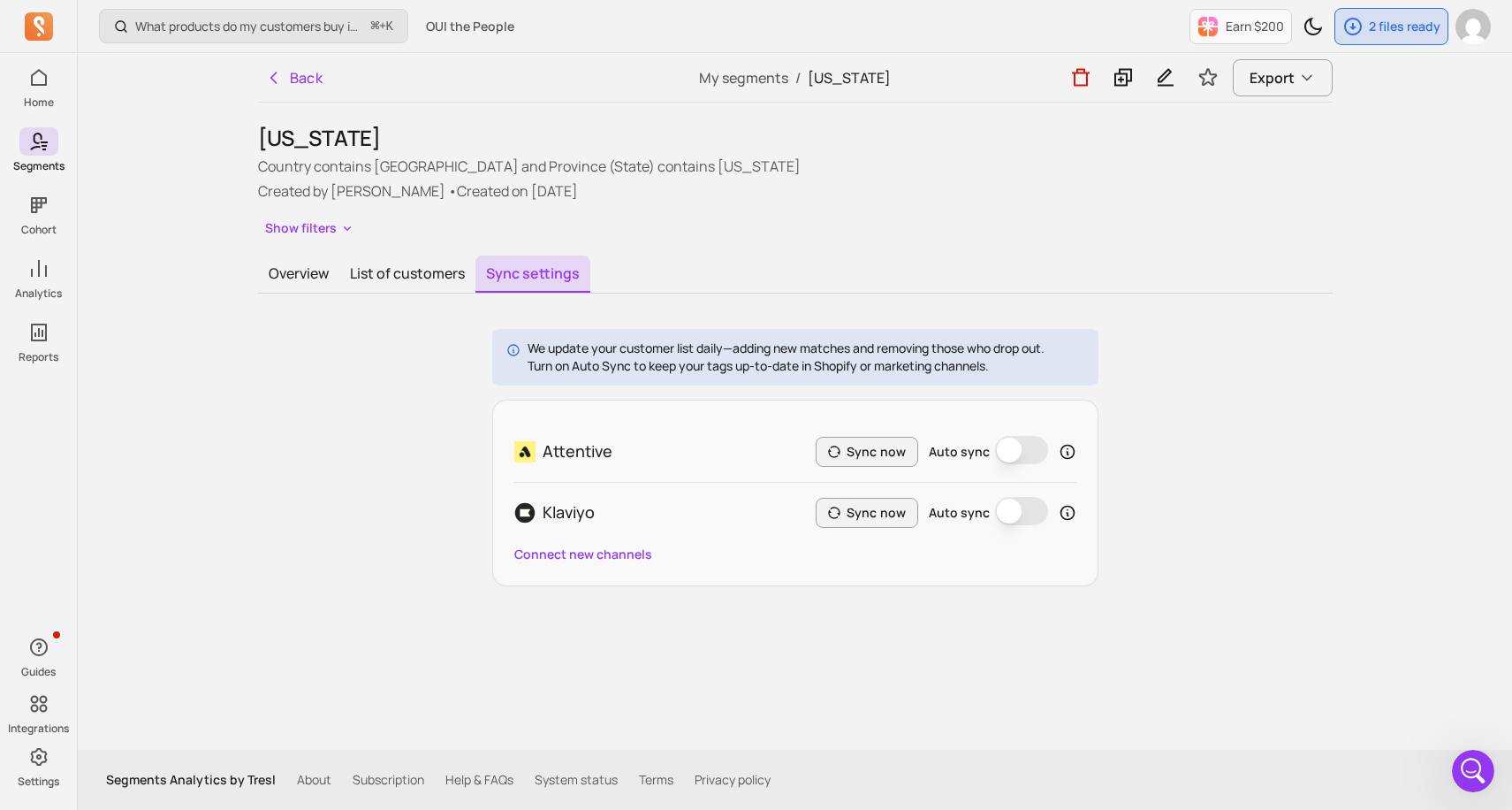
click at [1016, 450] on button "Auto sync" at bounding box center [1021, 450] width 53 height 29
click at [839, 448] on icon "button" at bounding box center [833, 451] width 12 height 12
click at [568, 453] on p "Attentive" at bounding box center [577, 451] width 70 height 24
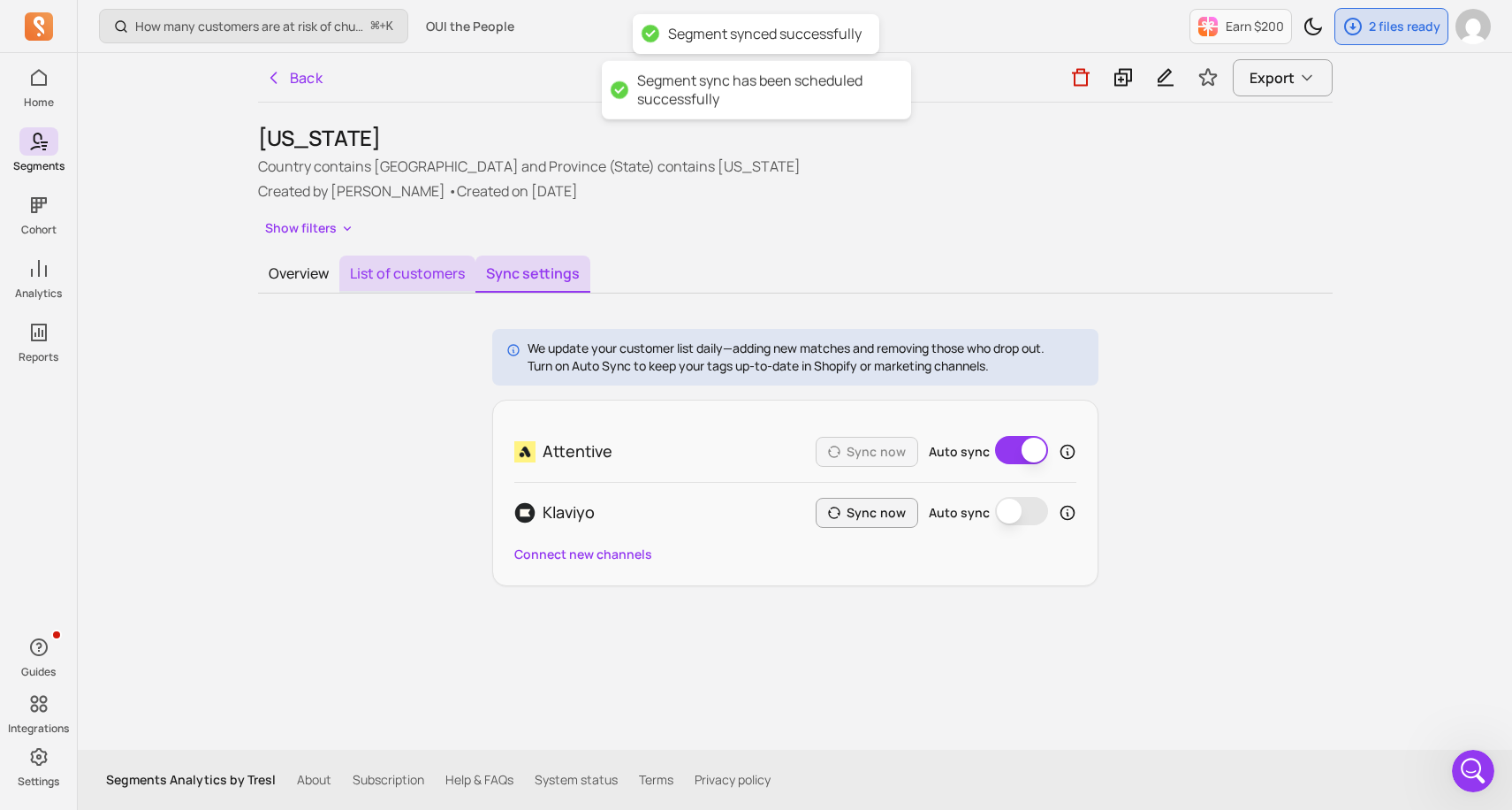
click at [362, 272] on button "List of customers" at bounding box center [407, 273] width 136 height 37
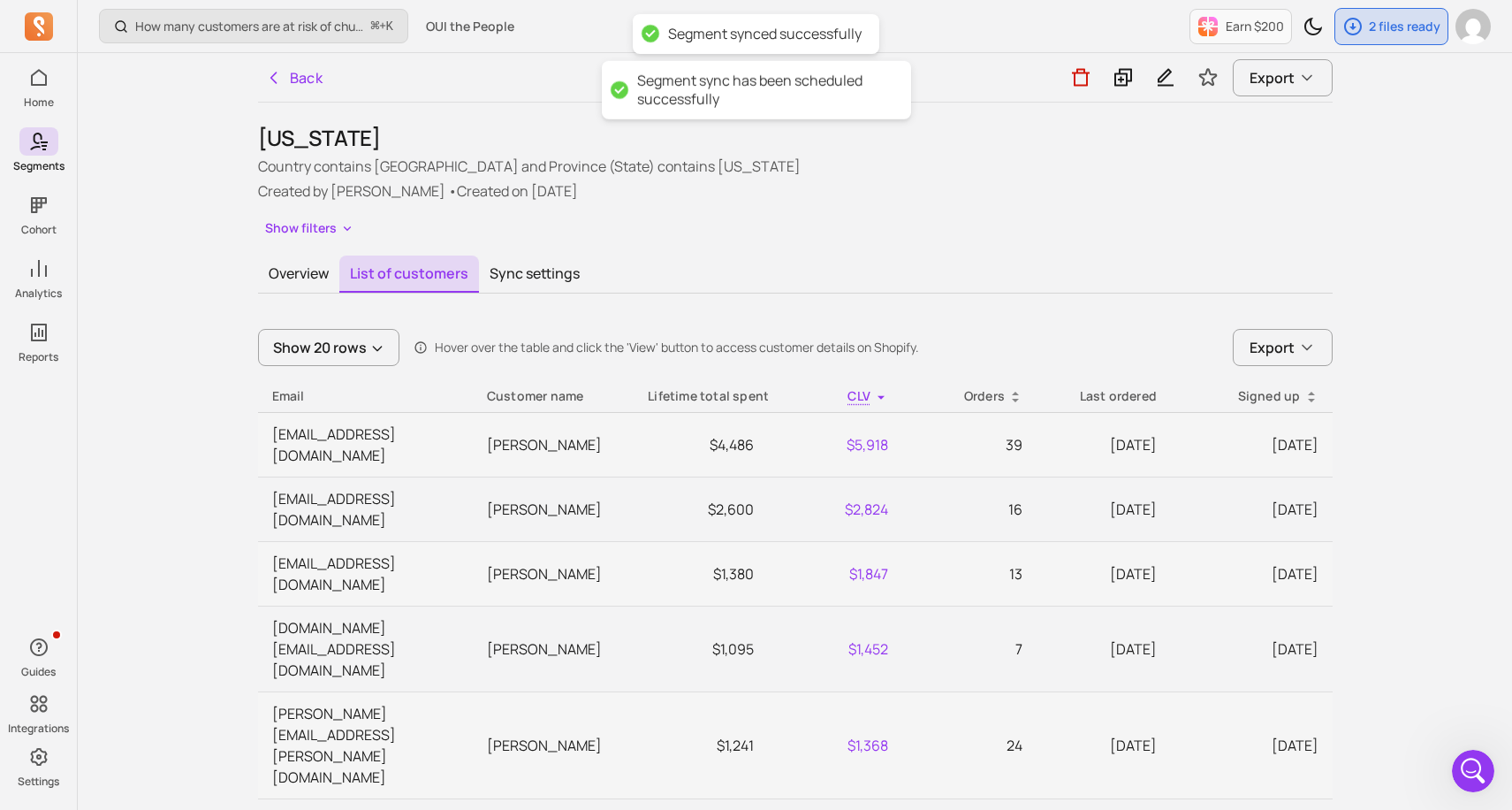
scroll to position [35, 0]
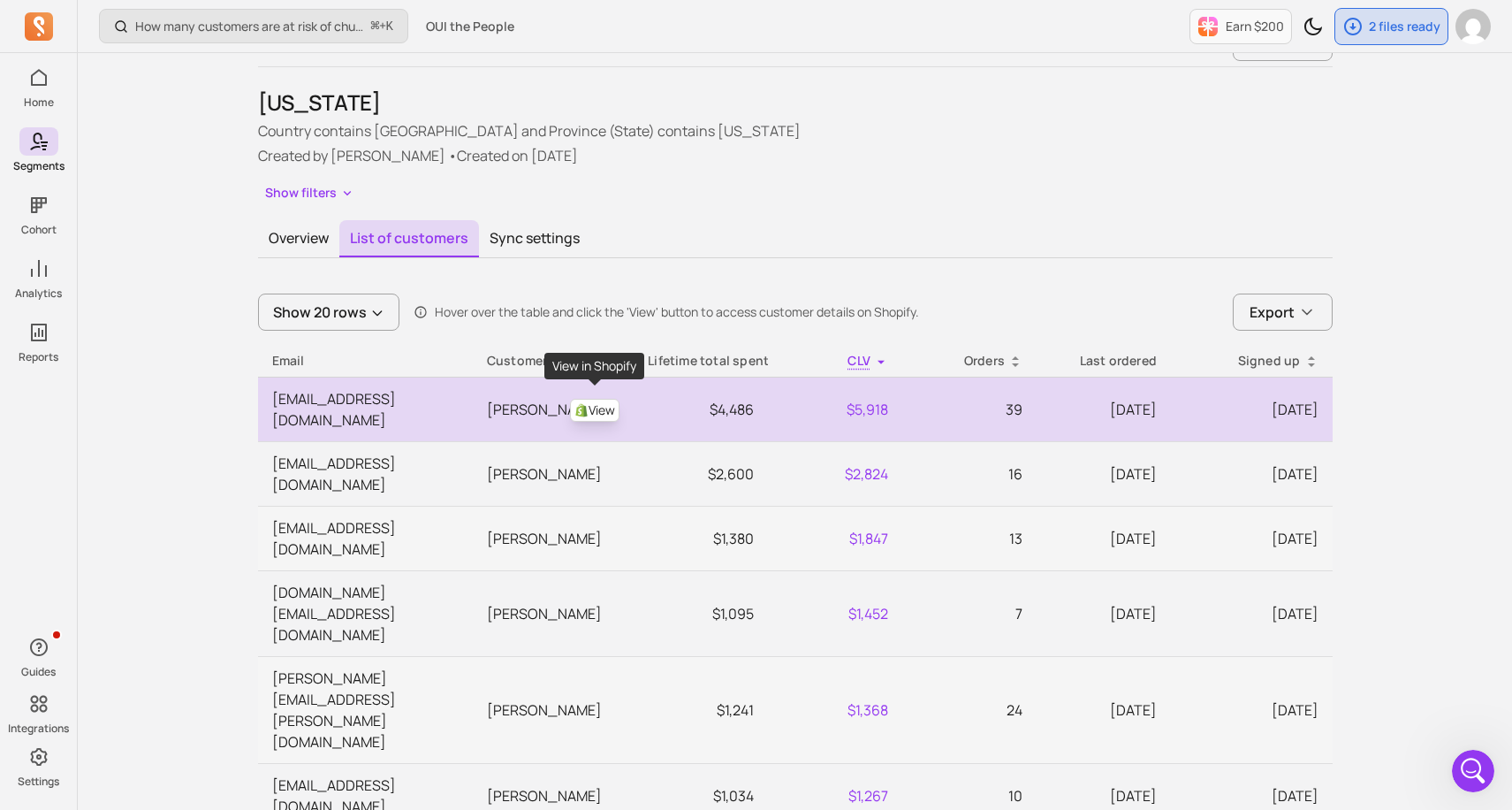
click at [606, 398] on link "View" at bounding box center [594, 410] width 49 height 23
